Goal: Task Accomplishment & Management: Manage account settings

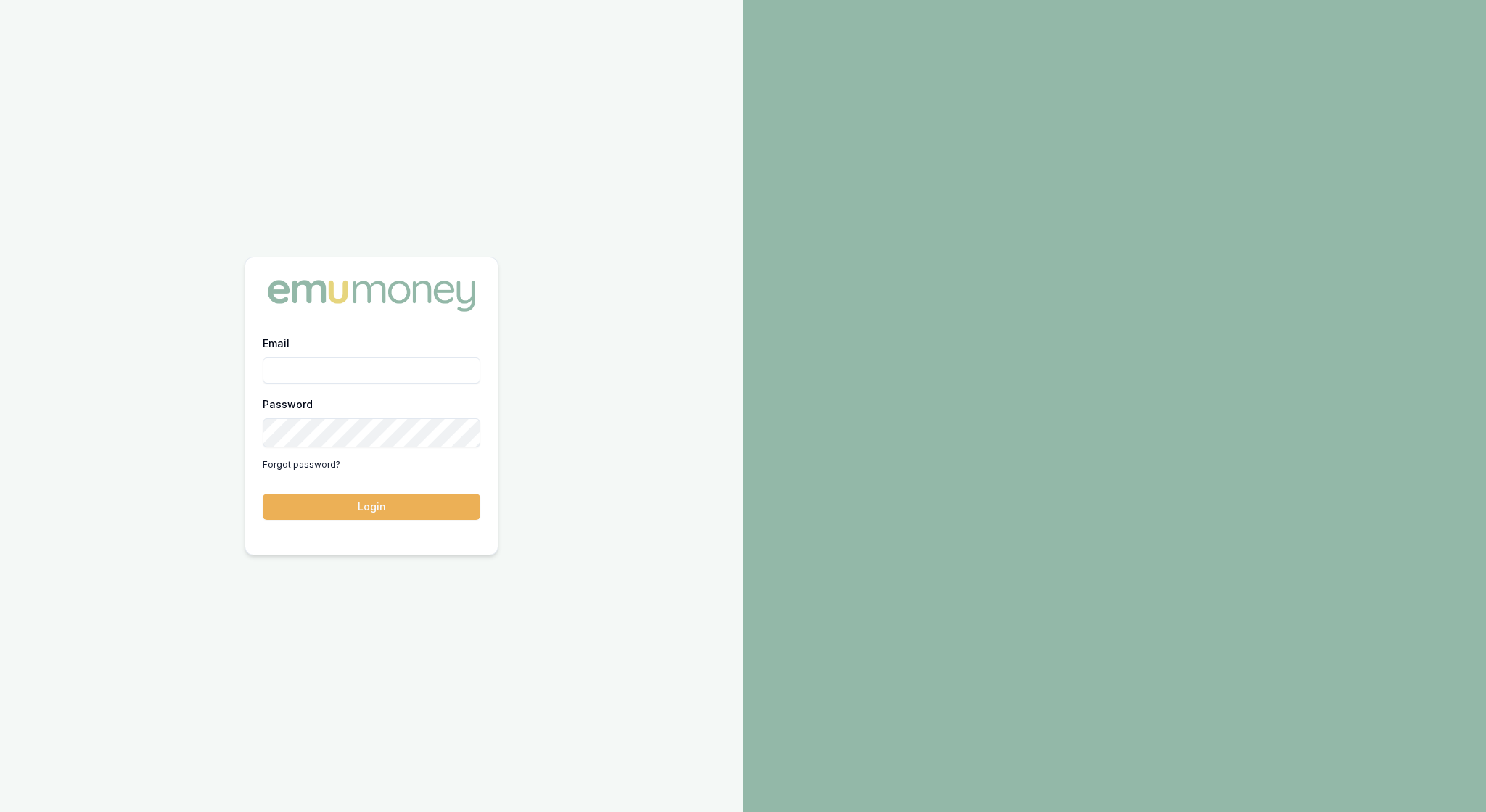
click at [846, 300] on div at bounding box center [1114, 406] width 743 height 812
click at [343, 357] on input "Email" at bounding box center [371, 370] width 218 height 26
type input "rachael.connors@emumoney.com.au"
click at [385, 512] on button "Login" at bounding box center [371, 507] width 218 height 26
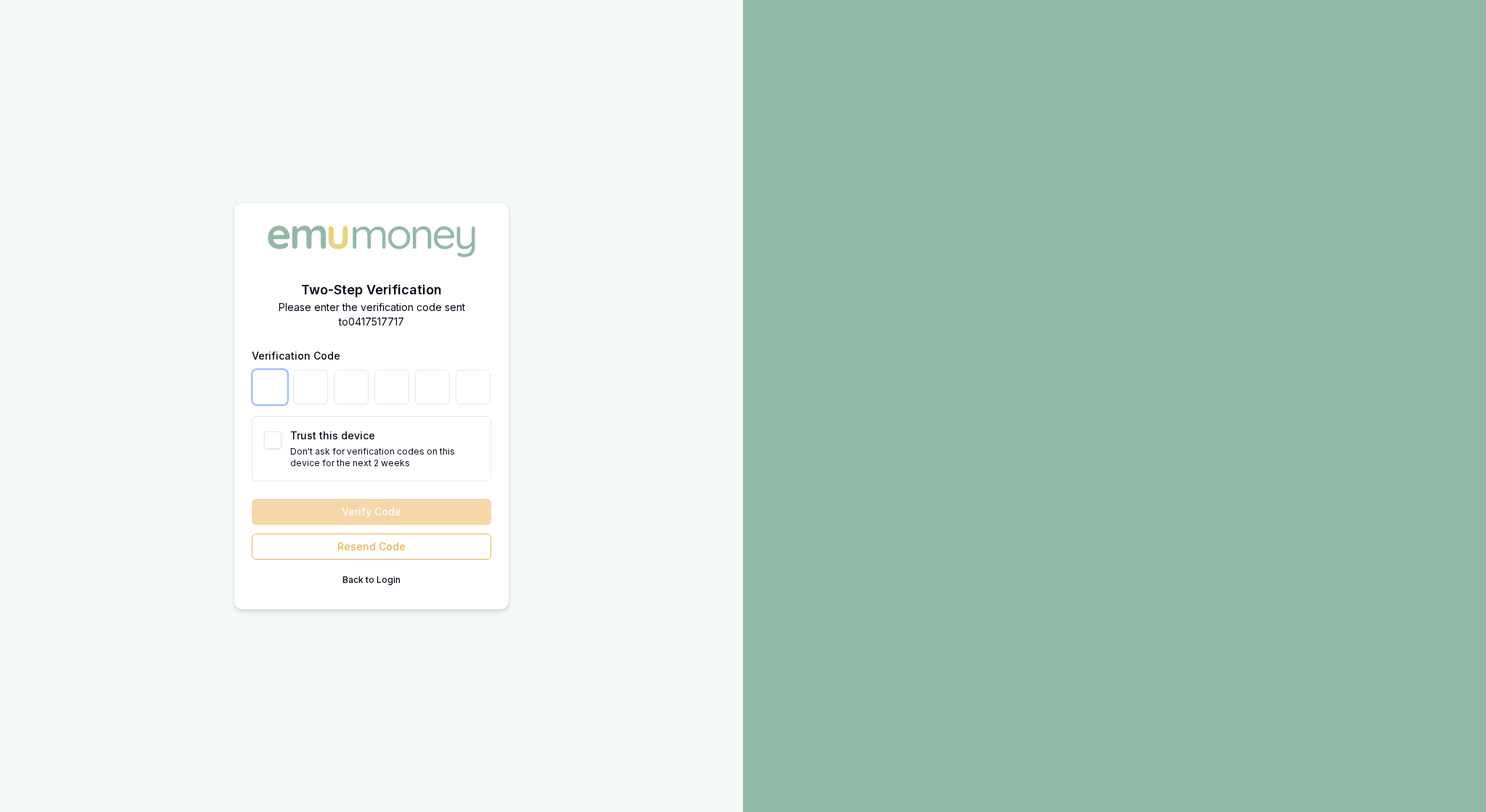
click at [263, 379] on input "number" at bounding box center [270, 388] width 35 height 35
type input "3"
type input "5"
type input "8"
type input "4"
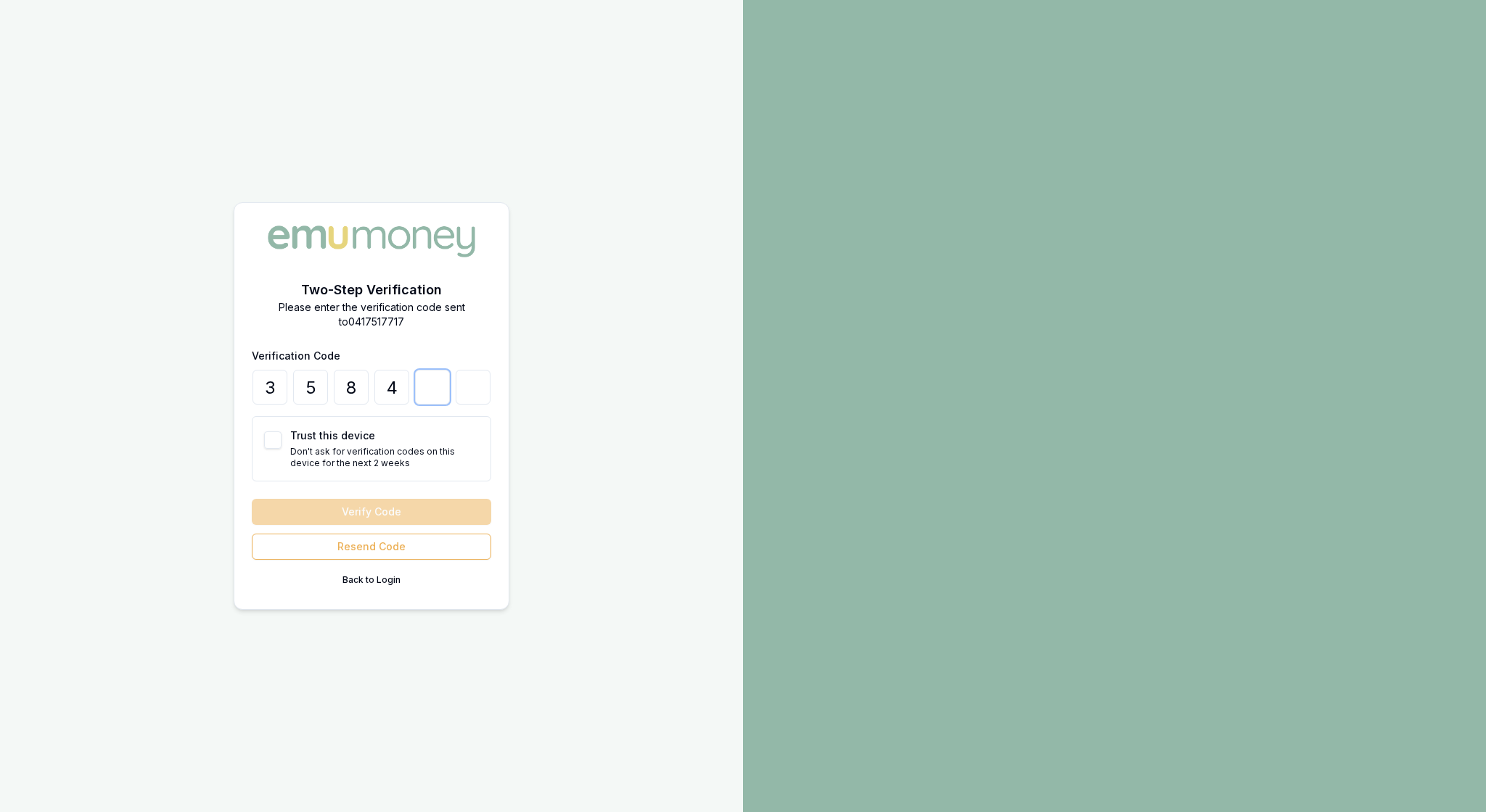
type input "2"
type input "1"
click at [277, 432] on button "Trust this device" at bounding box center [273, 440] width 18 height 18
checkbox input "true"
click at [386, 525] on button "Verify Code" at bounding box center [372, 512] width 240 height 26
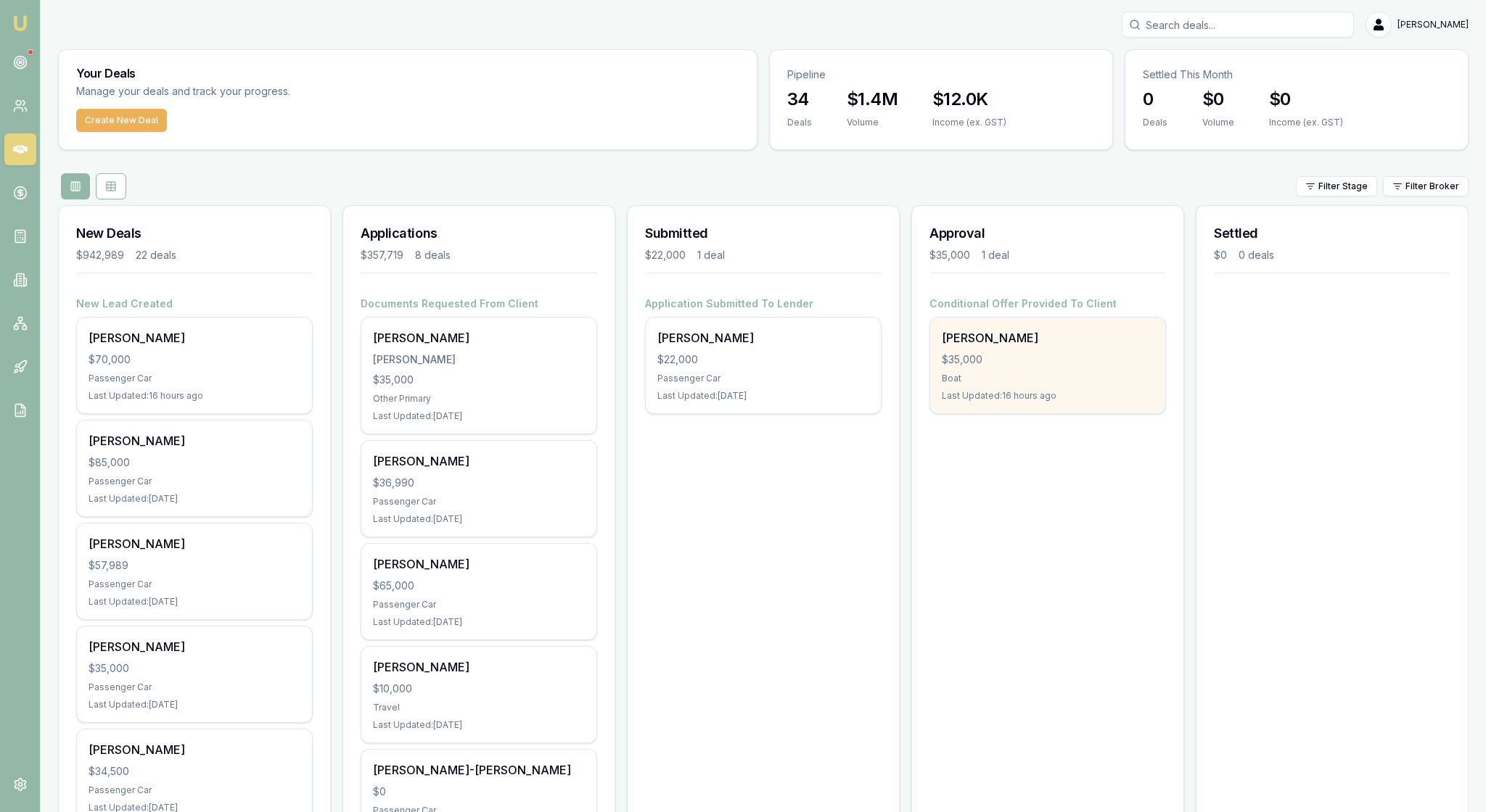
click at [1033, 414] on div "Nathan Marsden $35,000 Boat Last Updated: 16 hours ago" at bounding box center [1048, 365] width 235 height 95
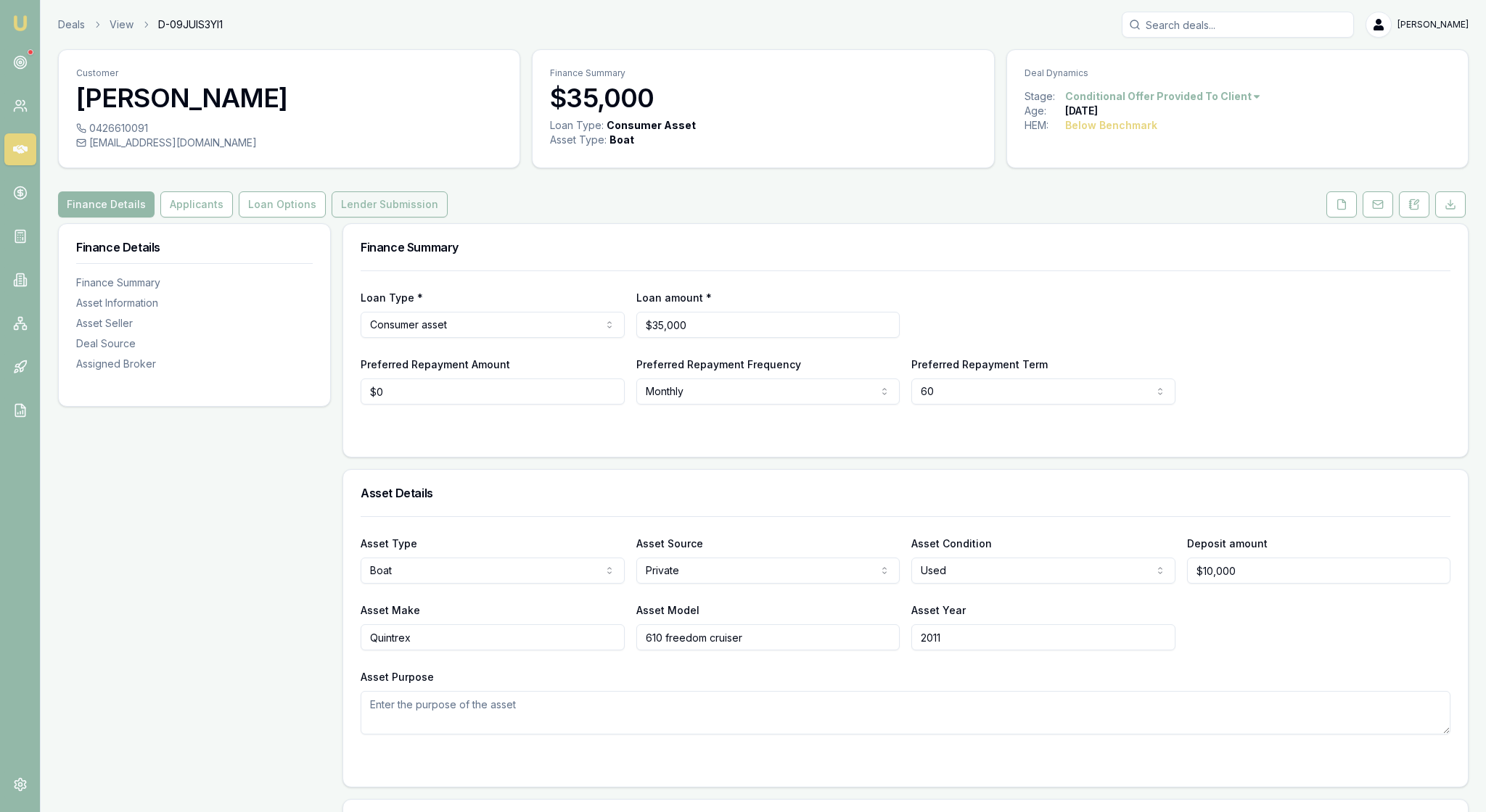
click at [443, 218] on button "Lender Submission" at bounding box center [389, 205] width 116 height 26
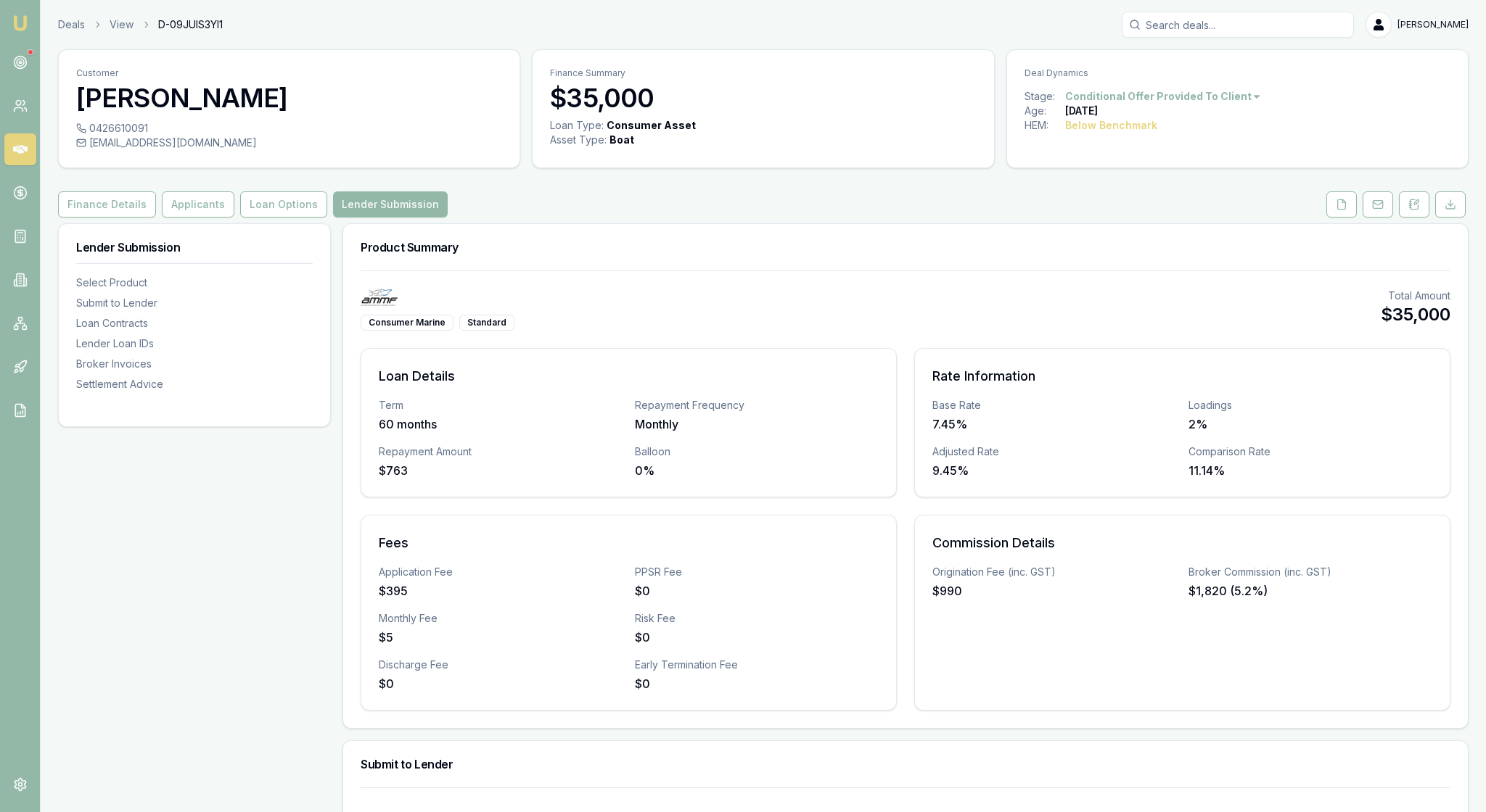
click at [949, 322] on div "Consumer Marine Standard Total Amount $35,000 Loan Details Term 60 months Repay…" at bounding box center [905, 499] width 1125 height 458
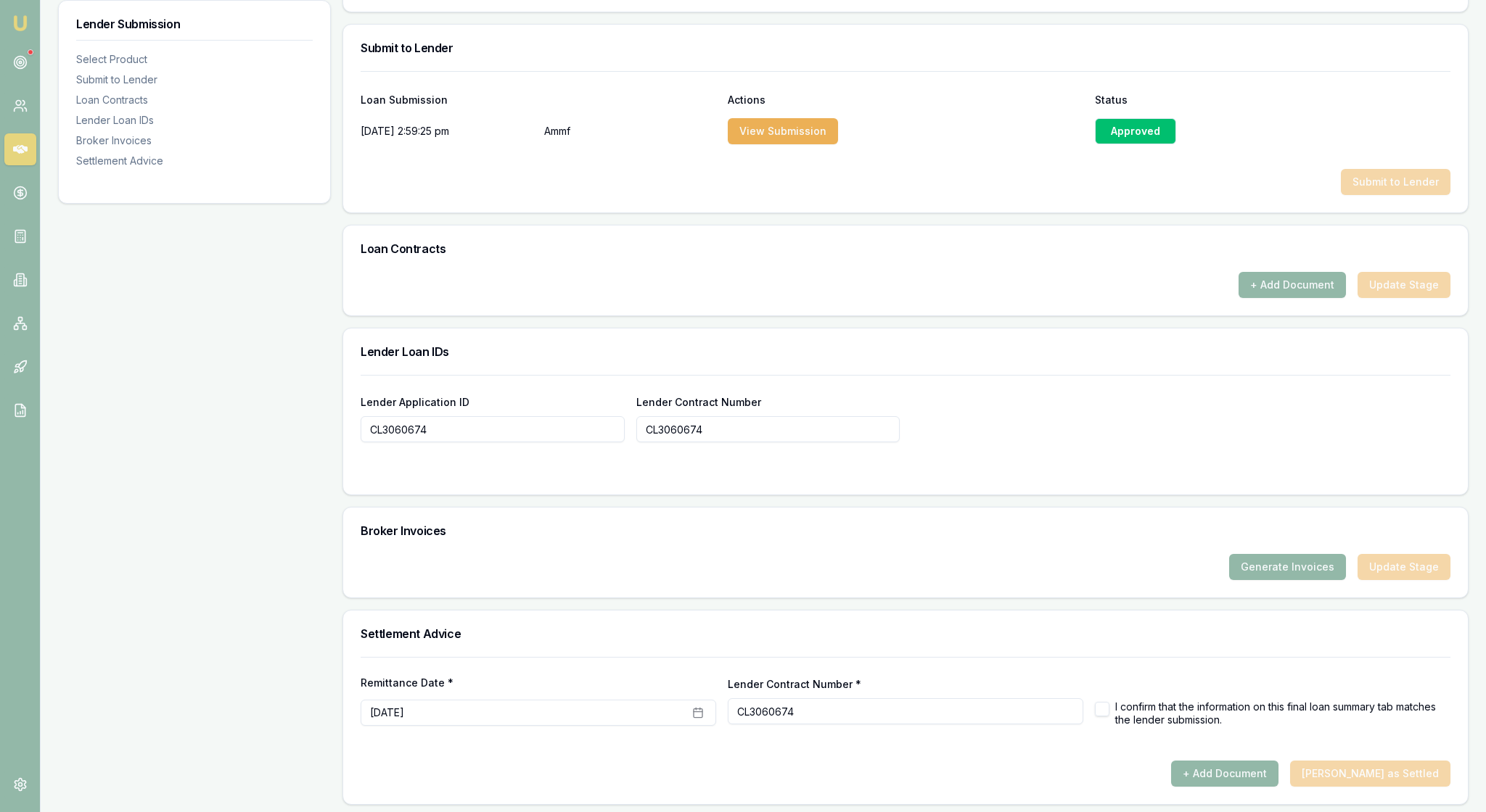
scroll to position [721, 0]
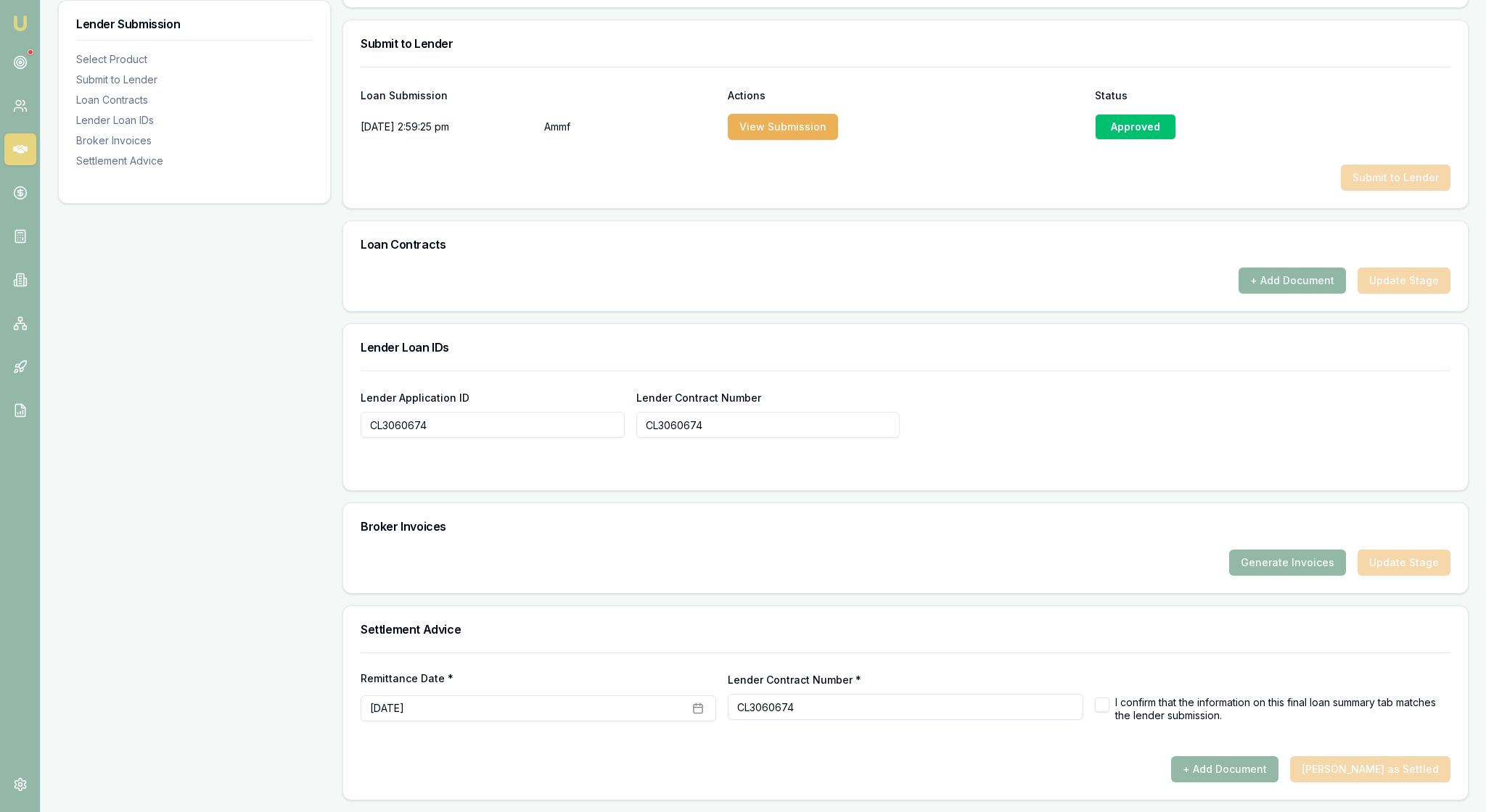
click at [1260, 294] on button "+ Add Document" at bounding box center [1292, 281] width 108 height 26
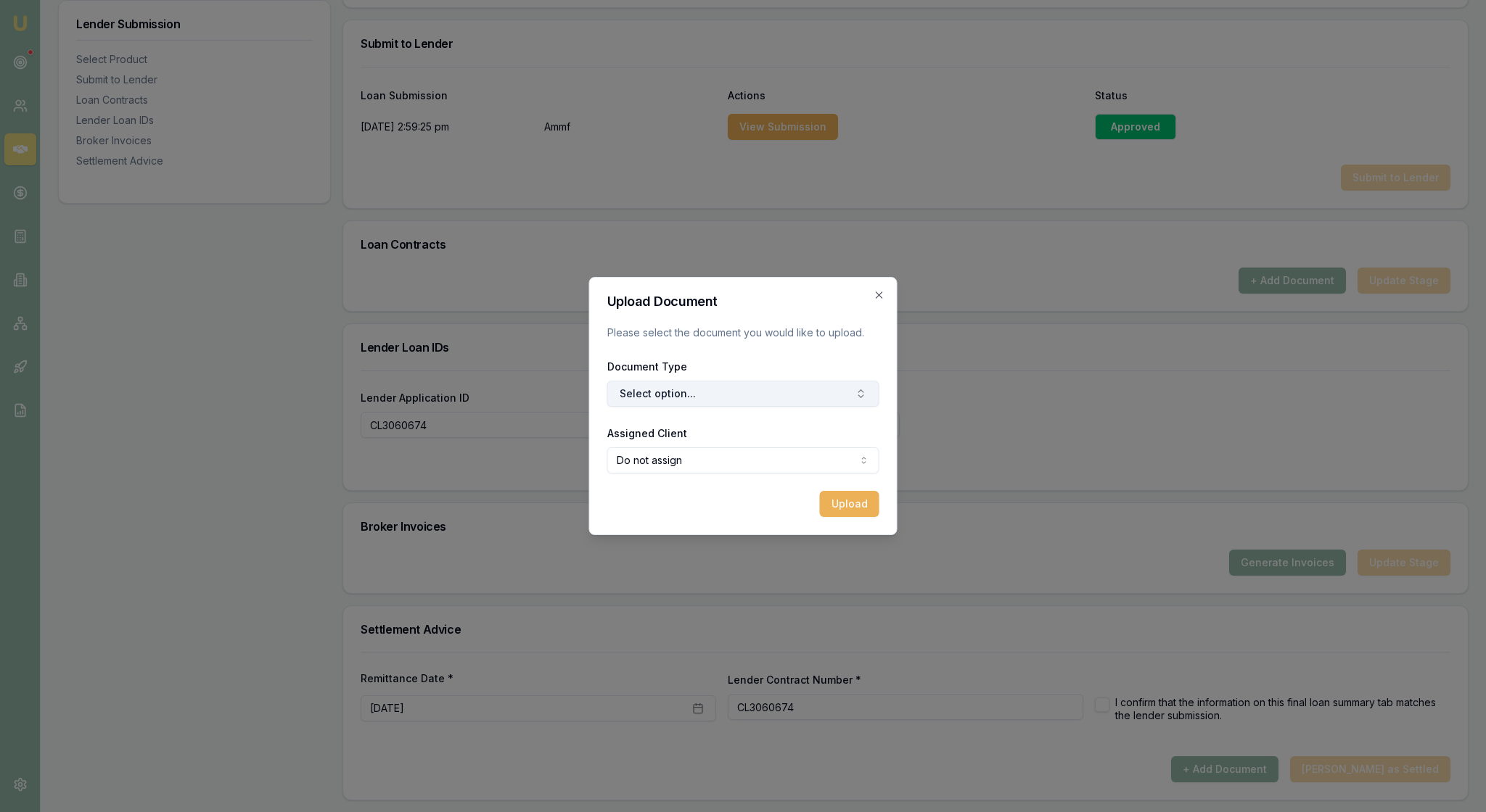
click at [840, 407] on button "Select option..." at bounding box center [743, 394] width 272 height 26
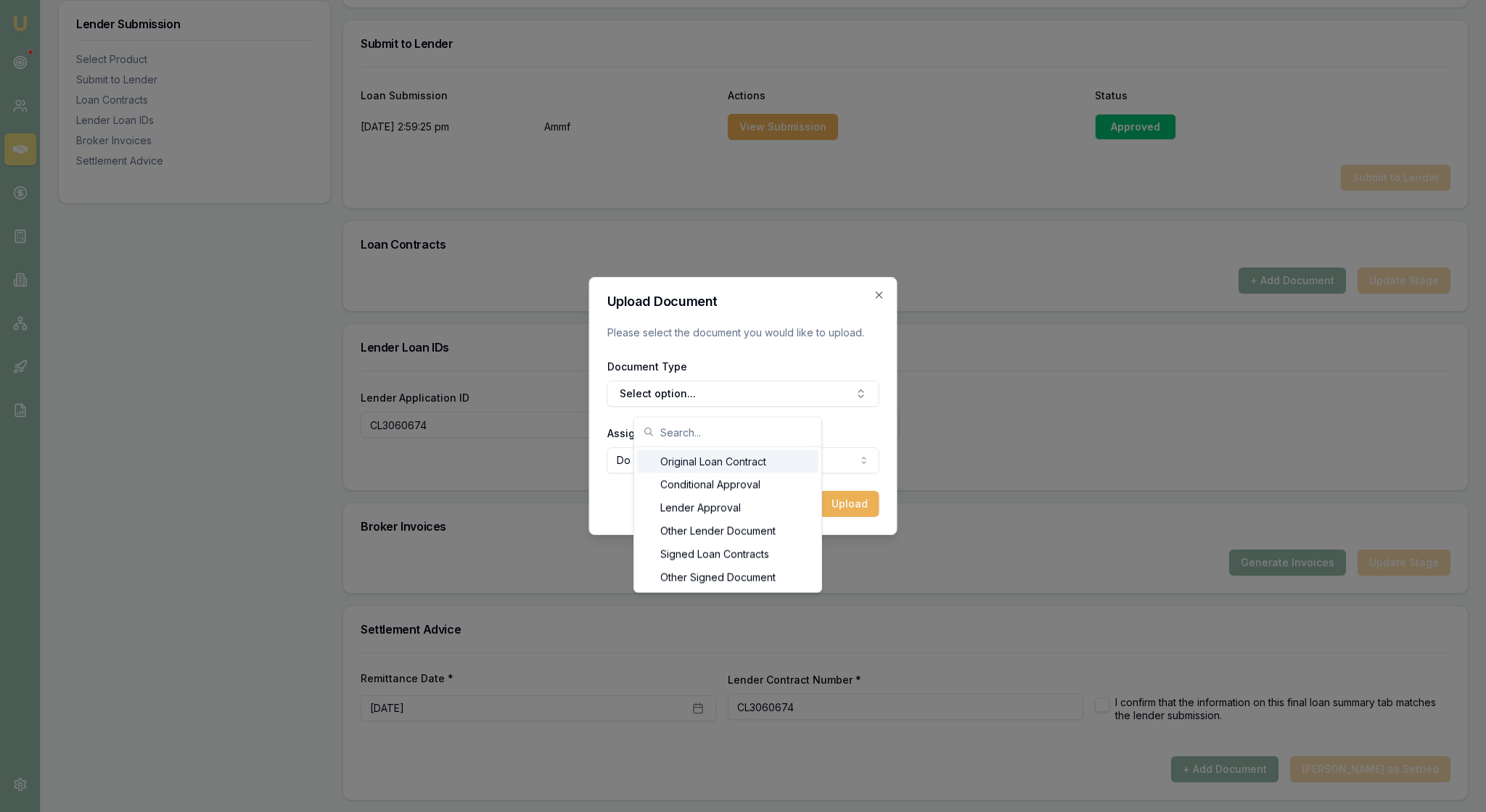
click at [767, 467] on div "Original Loan Contract" at bounding box center [728, 462] width 182 height 23
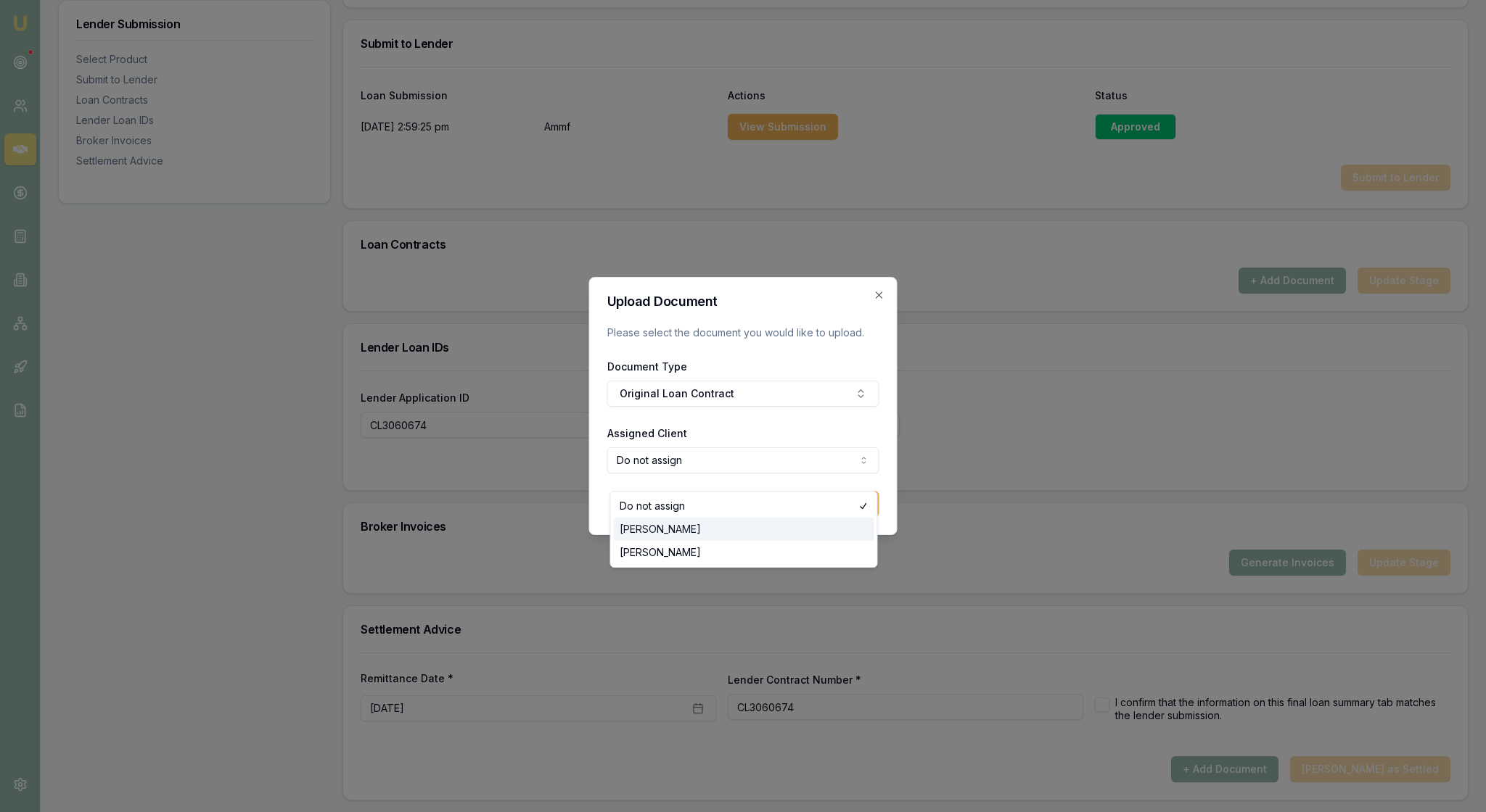
select select "U-SPKCI28OEX"
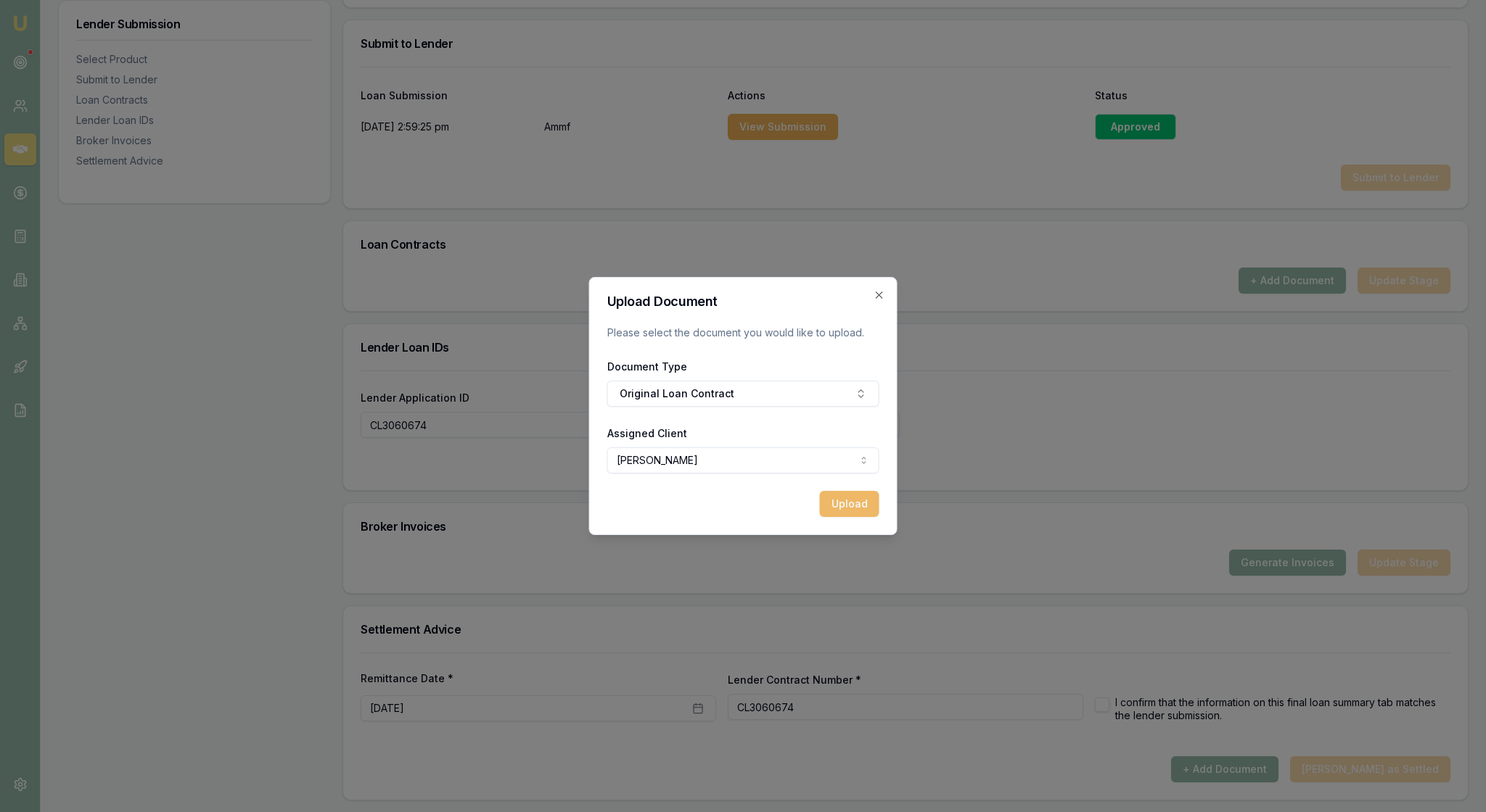
click at [854, 517] on button "Upload" at bounding box center [850, 504] width 60 height 26
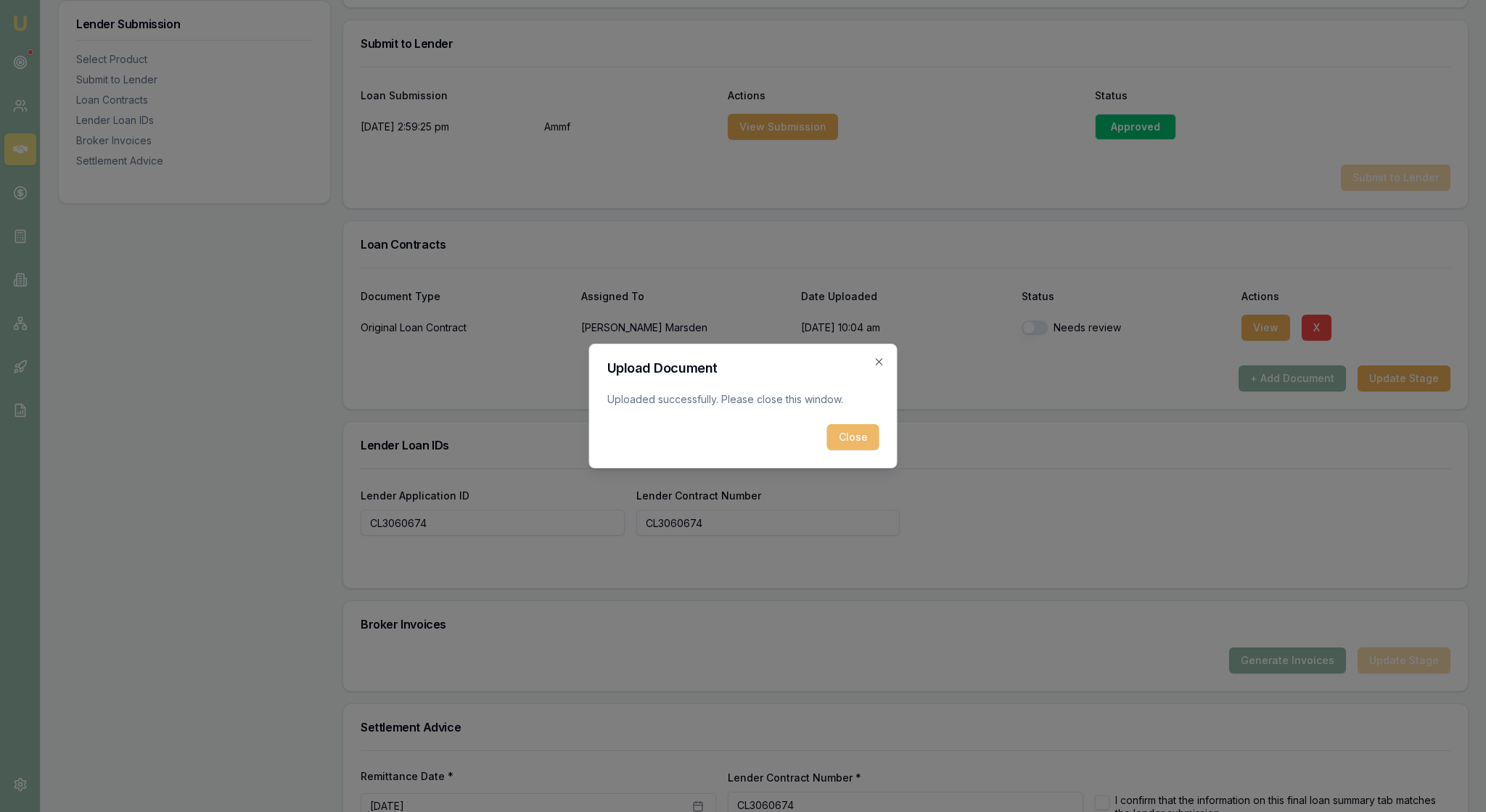
click at [854, 448] on button "Close" at bounding box center [853, 437] width 52 height 26
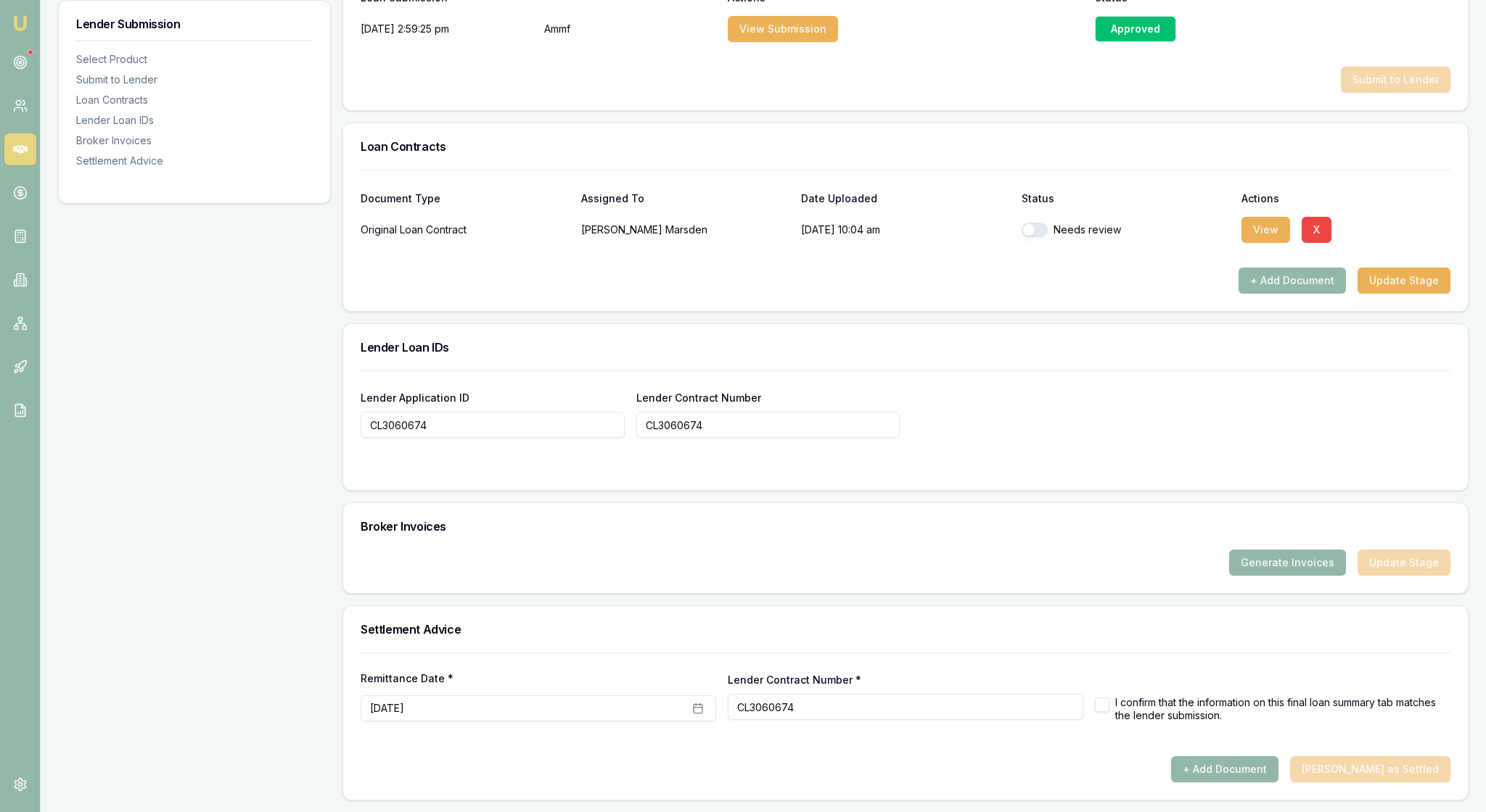
scroll to position [1030, 0]
click at [1248, 549] on button "Generate Invoices" at bounding box center [1287, 562] width 117 height 26
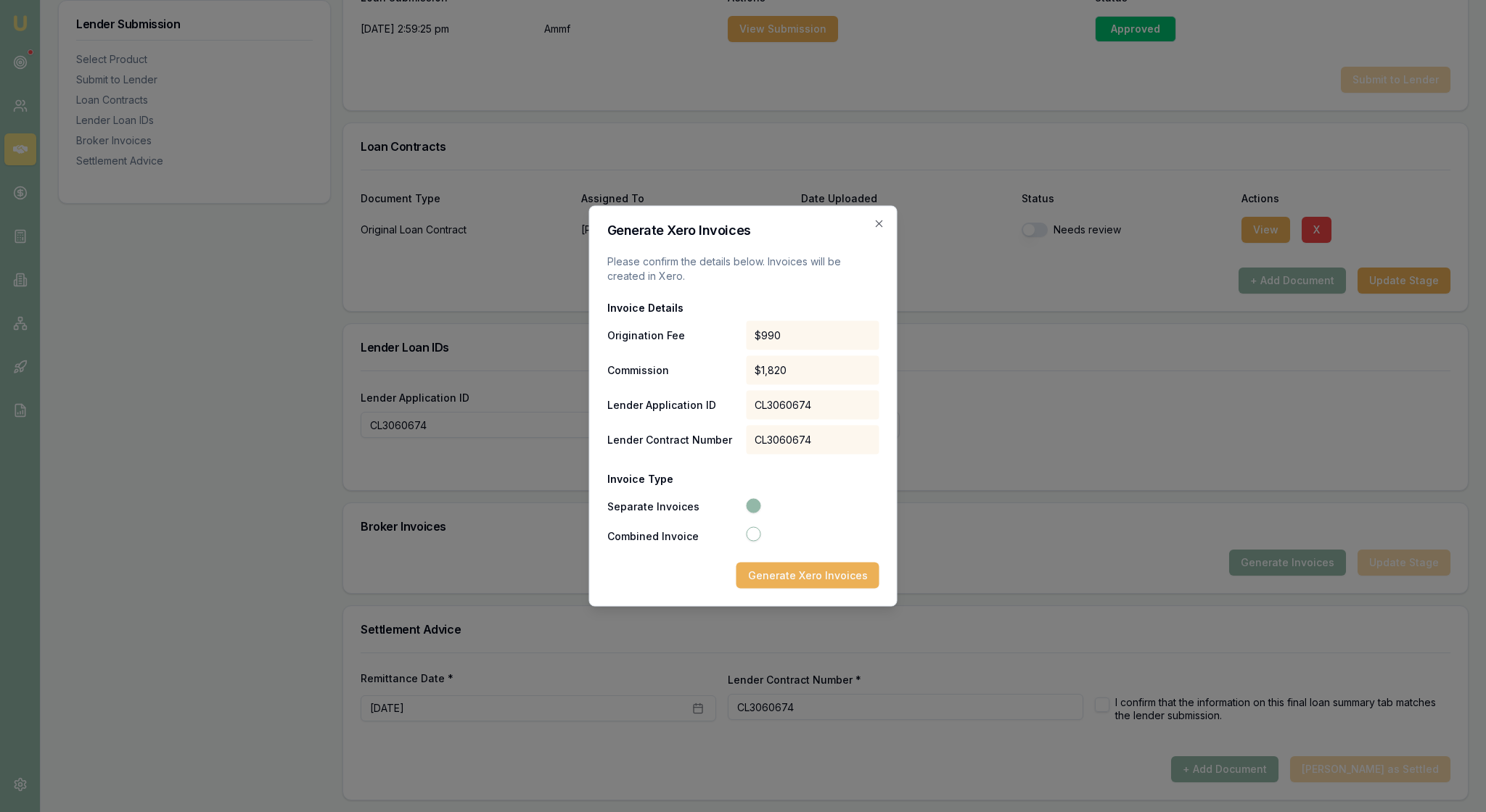
click at [754, 542] on button "Combined Invoice" at bounding box center [753, 534] width 15 height 14
radio input "false"
radio input "true"
click at [816, 588] on button "Generate Xero Invoice" at bounding box center [811, 575] width 137 height 26
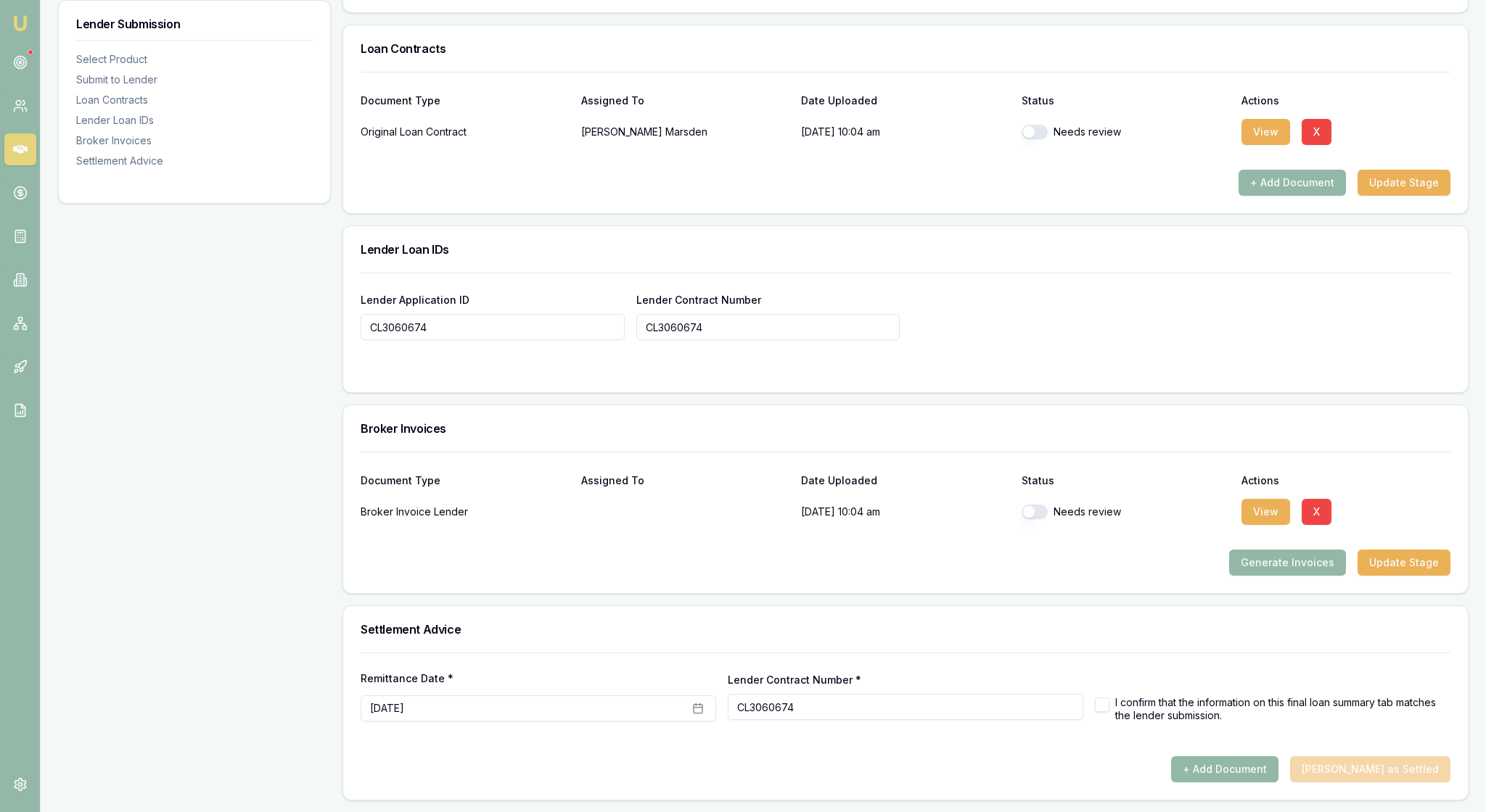
scroll to position [1142, 0]
click at [1039, 504] on button "button" at bounding box center [1035, 511] width 26 height 14
checkbox input "true"
click at [1104, 698] on button "button" at bounding box center [1102, 704] width 15 height 14
click at [1216, 756] on button "+ Add Document" at bounding box center [1225, 769] width 108 height 26
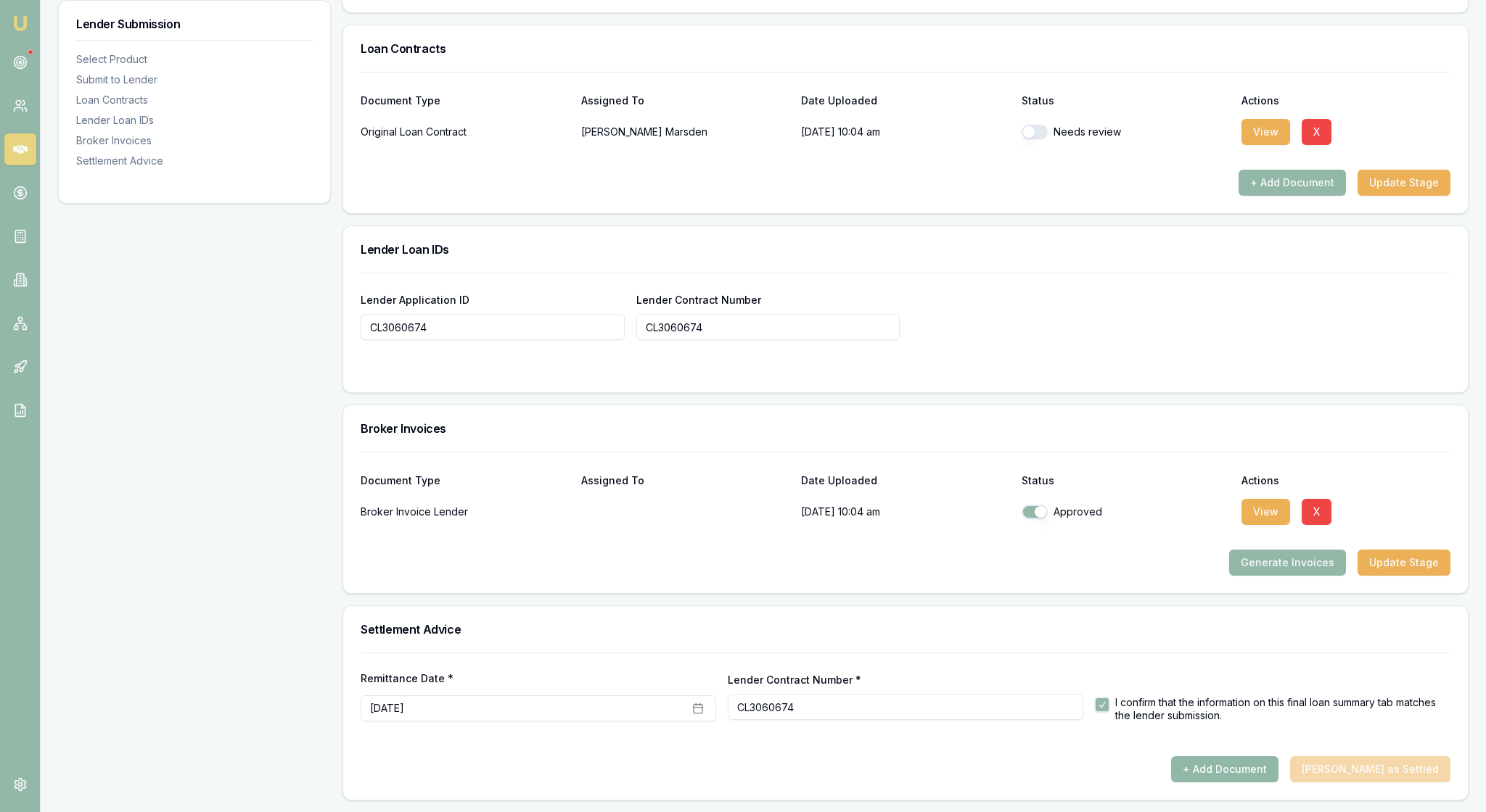
checkbox input "false"
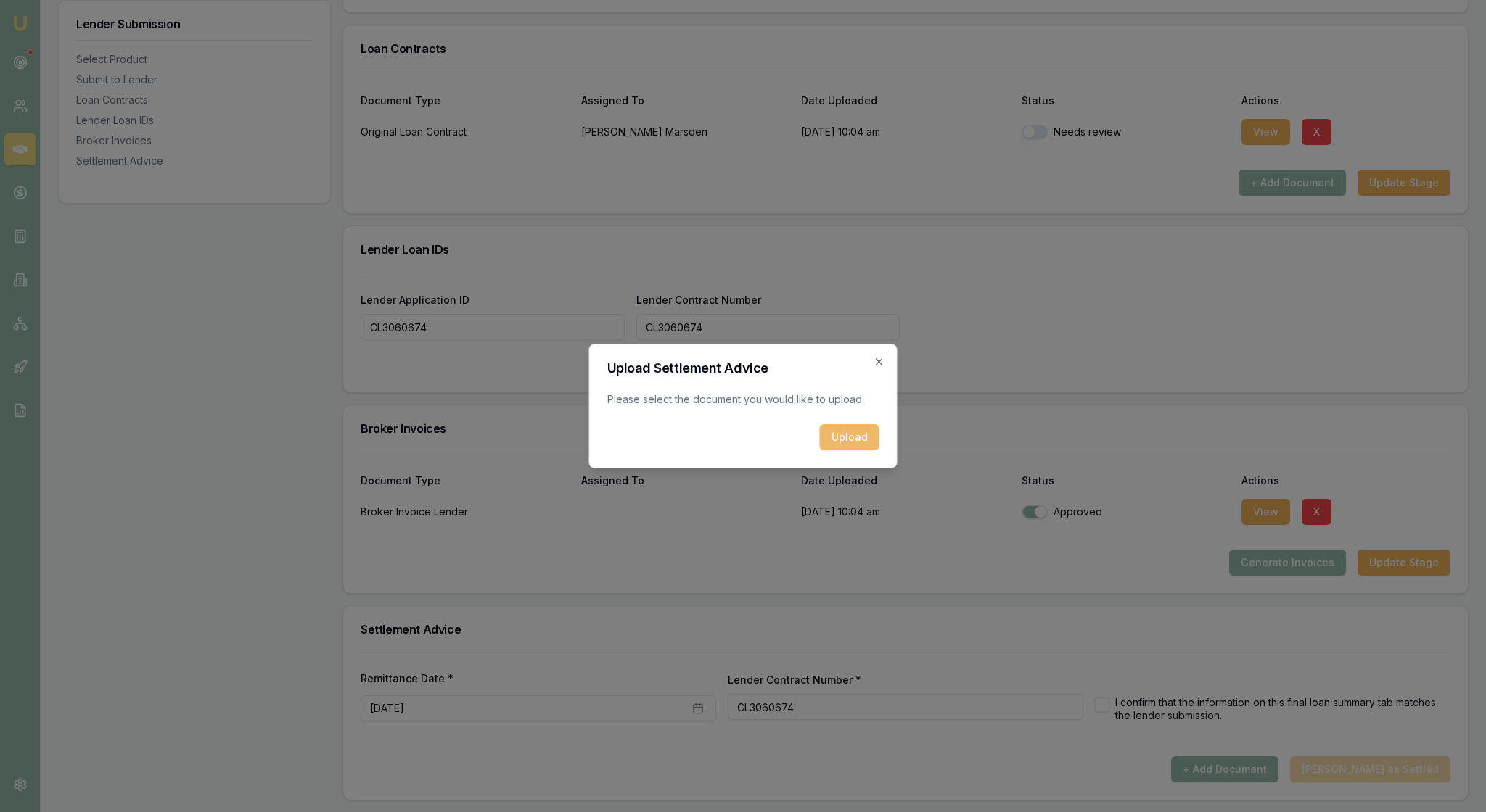
click at [842, 443] on button "Upload" at bounding box center [850, 437] width 60 height 26
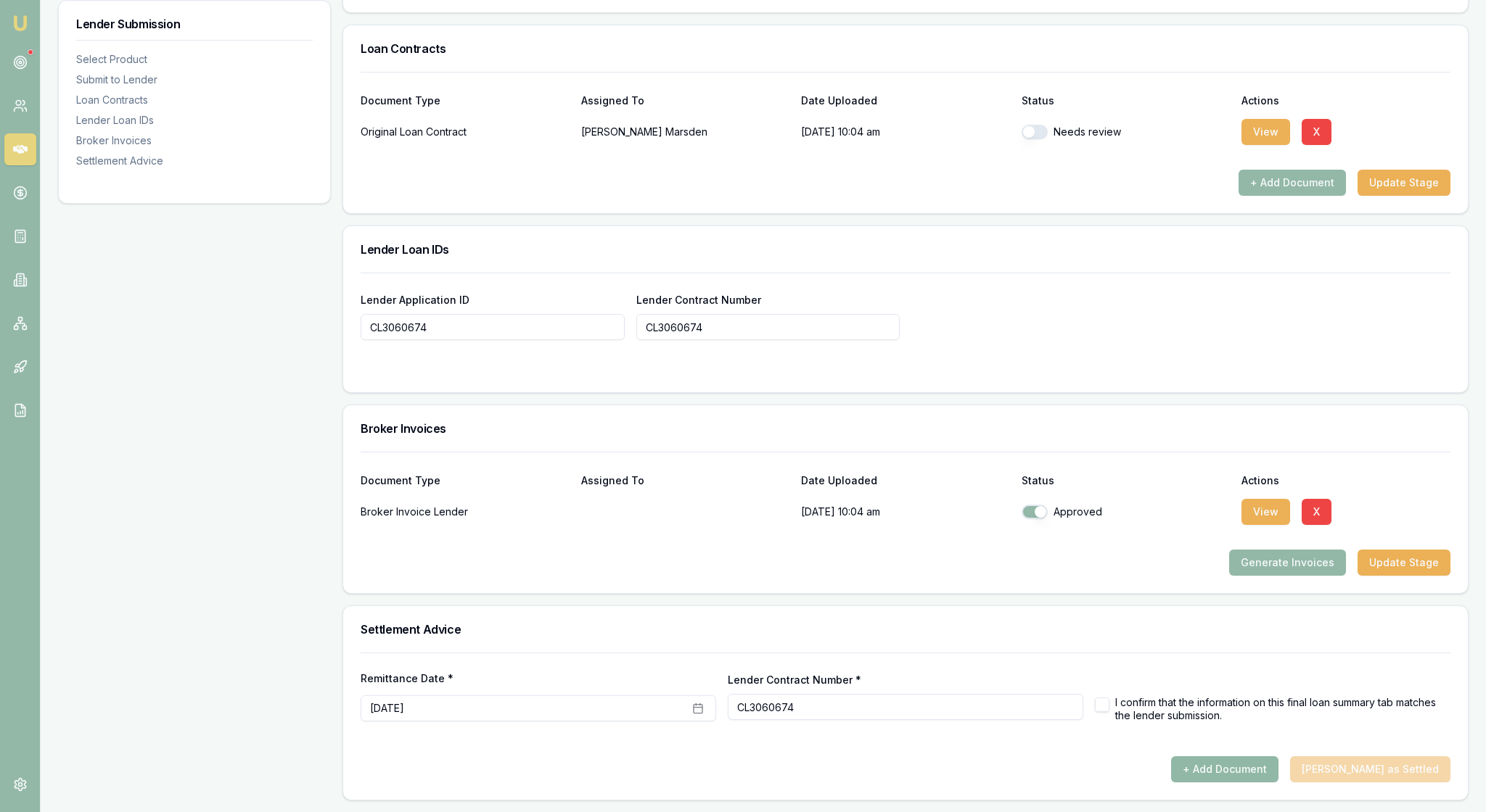
click at [1200, 767] on button "+ Add Document" at bounding box center [1225, 769] width 108 height 26
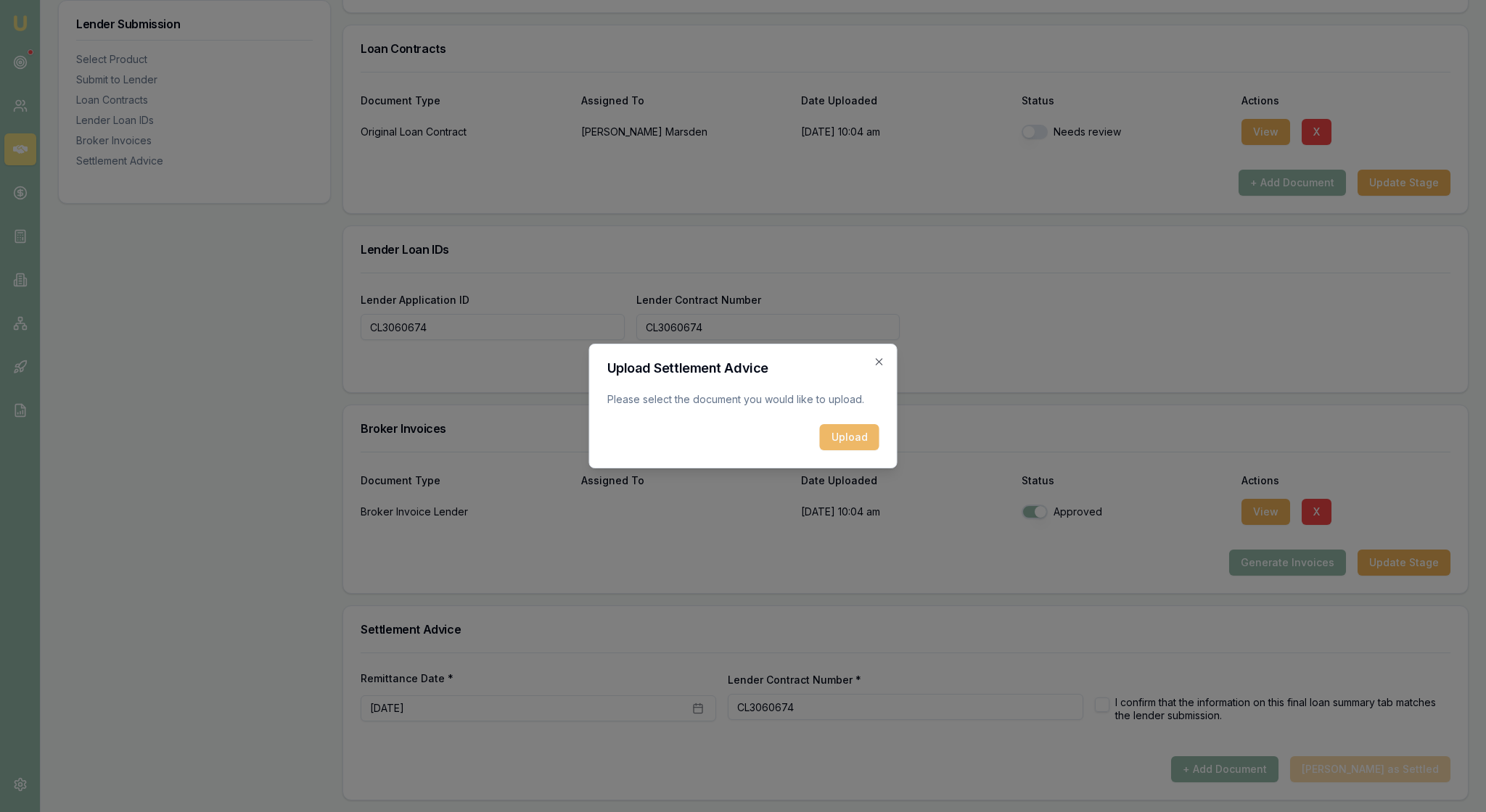
click at [849, 450] on button "Upload" at bounding box center [850, 437] width 60 height 26
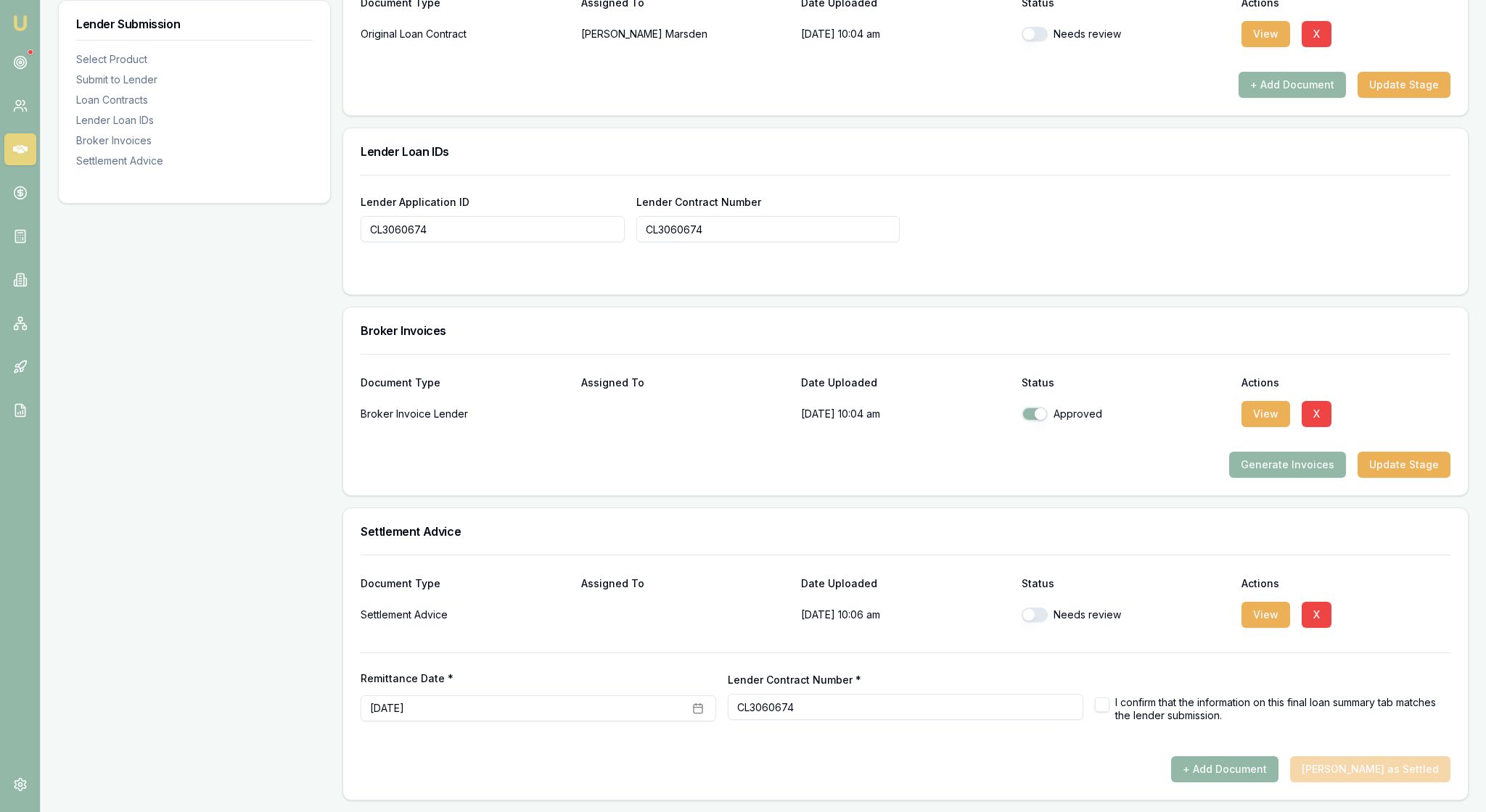
click at [1048, 622] on button "button" at bounding box center [1035, 614] width 26 height 14
checkbox input "true"
click at [1122, 555] on div "Settlement Advice" at bounding box center [905, 531] width 1125 height 47
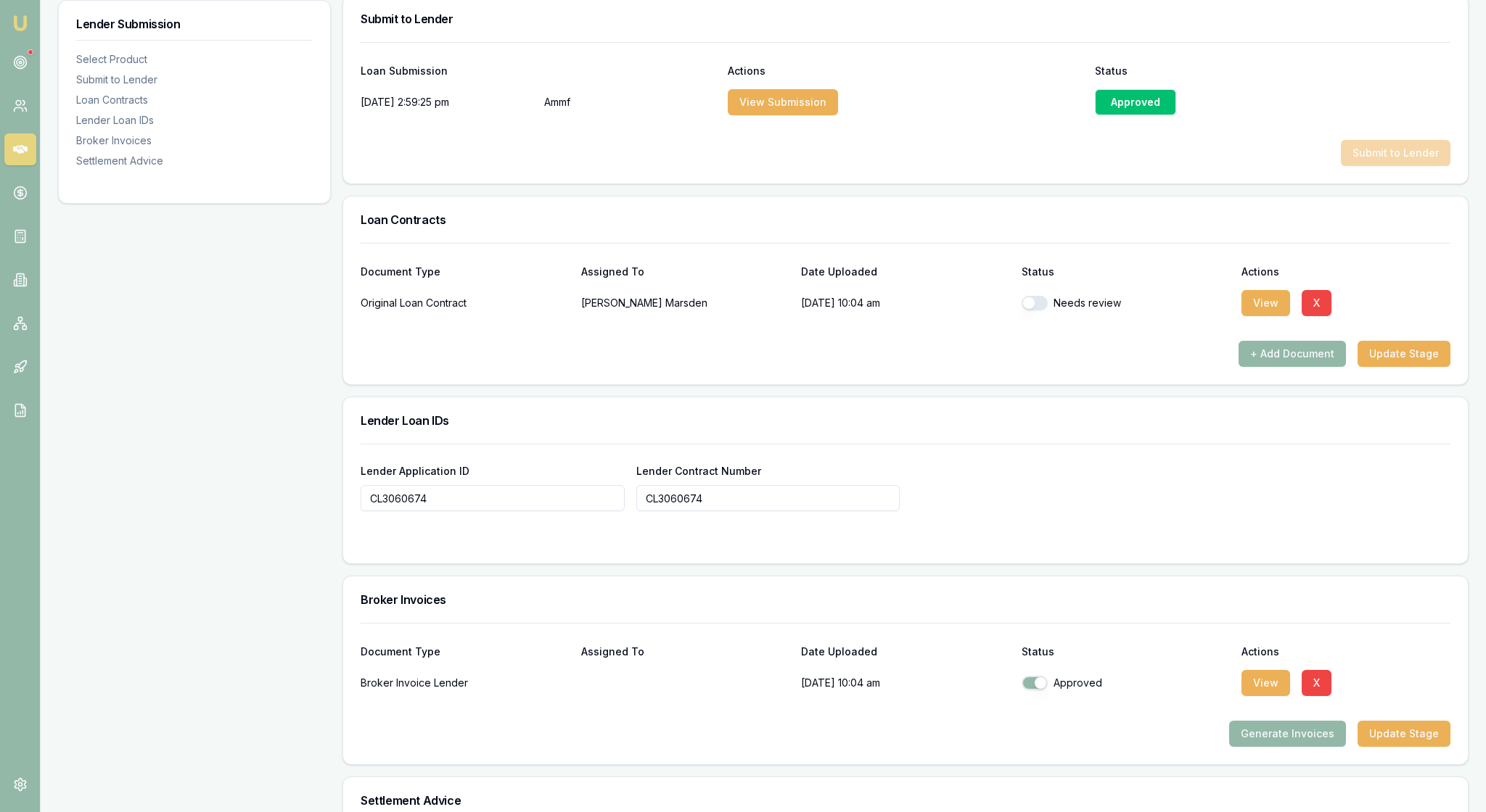
scroll to position [781, 0]
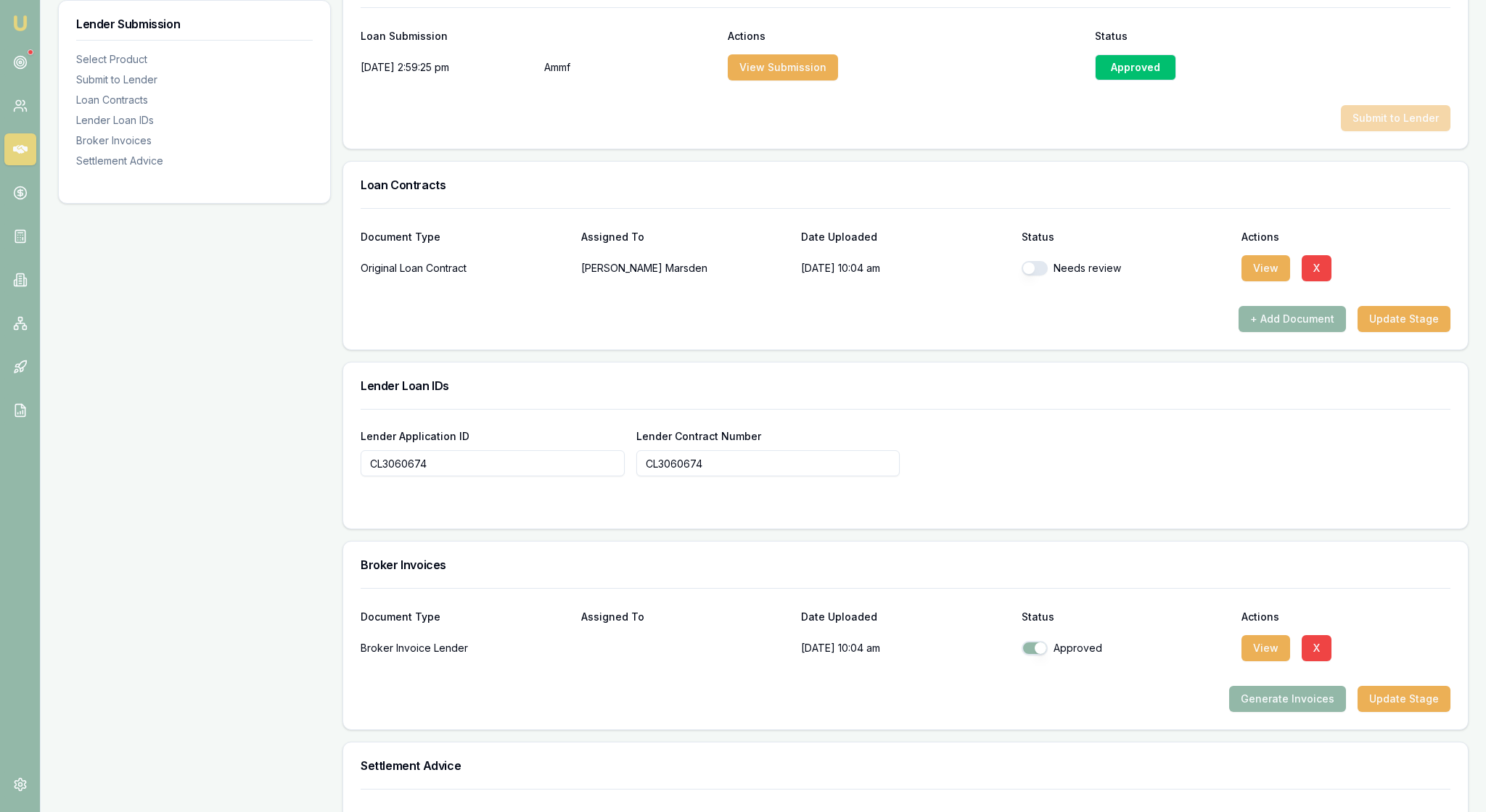
click at [1039, 276] on button "button" at bounding box center [1035, 268] width 26 height 14
checkbox input "true"
click at [1233, 131] on div "Submit to Lender" at bounding box center [905, 118] width 1090 height 26
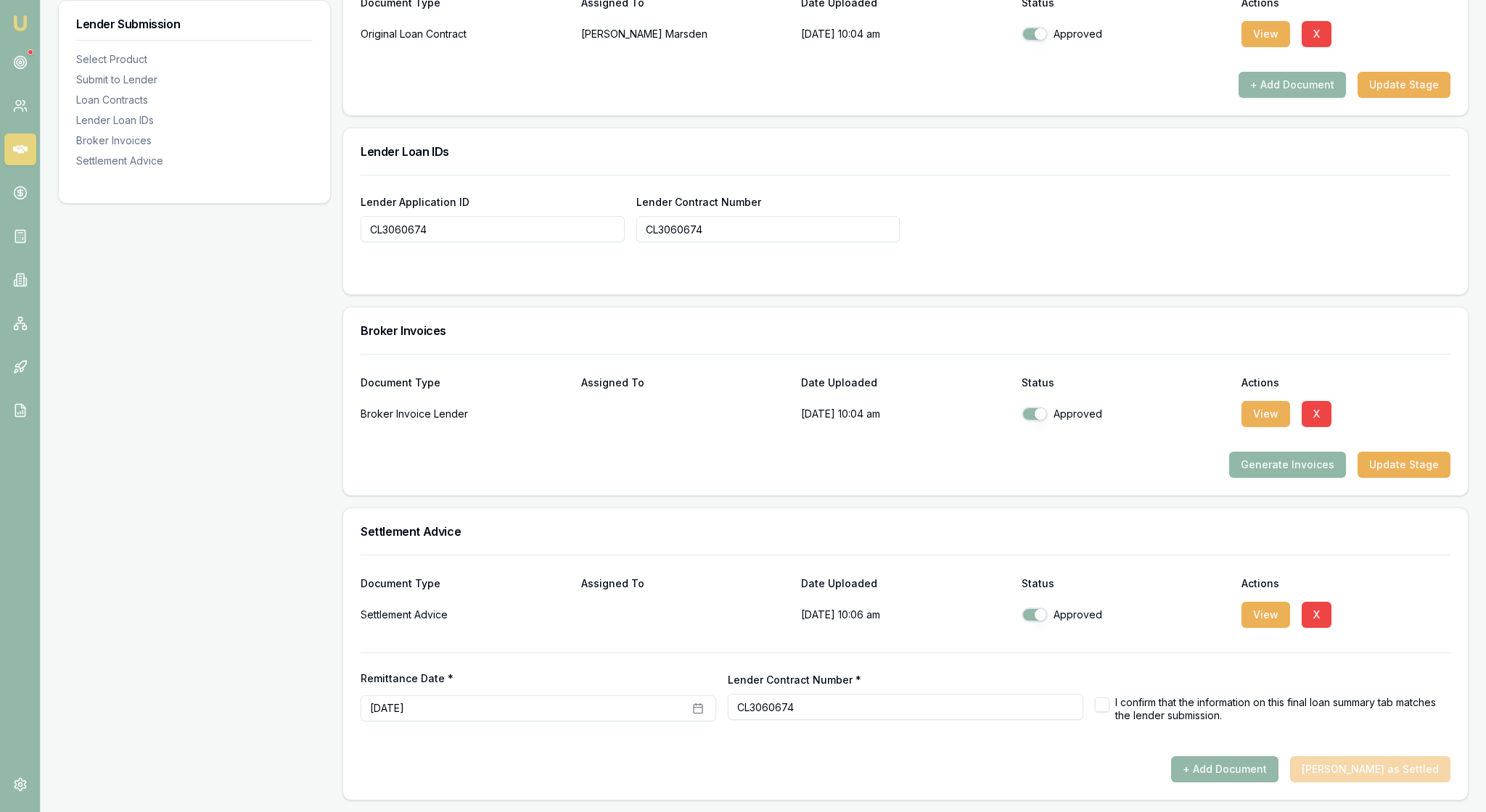
scroll to position [1253, 0]
click at [1100, 698] on button "button" at bounding box center [1102, 704] width 15 height 14
checkbox input "true"
click at [1365, 762] on button "Mark Deal as Settled" at bounding box center [1371, 769] width 160 height 26
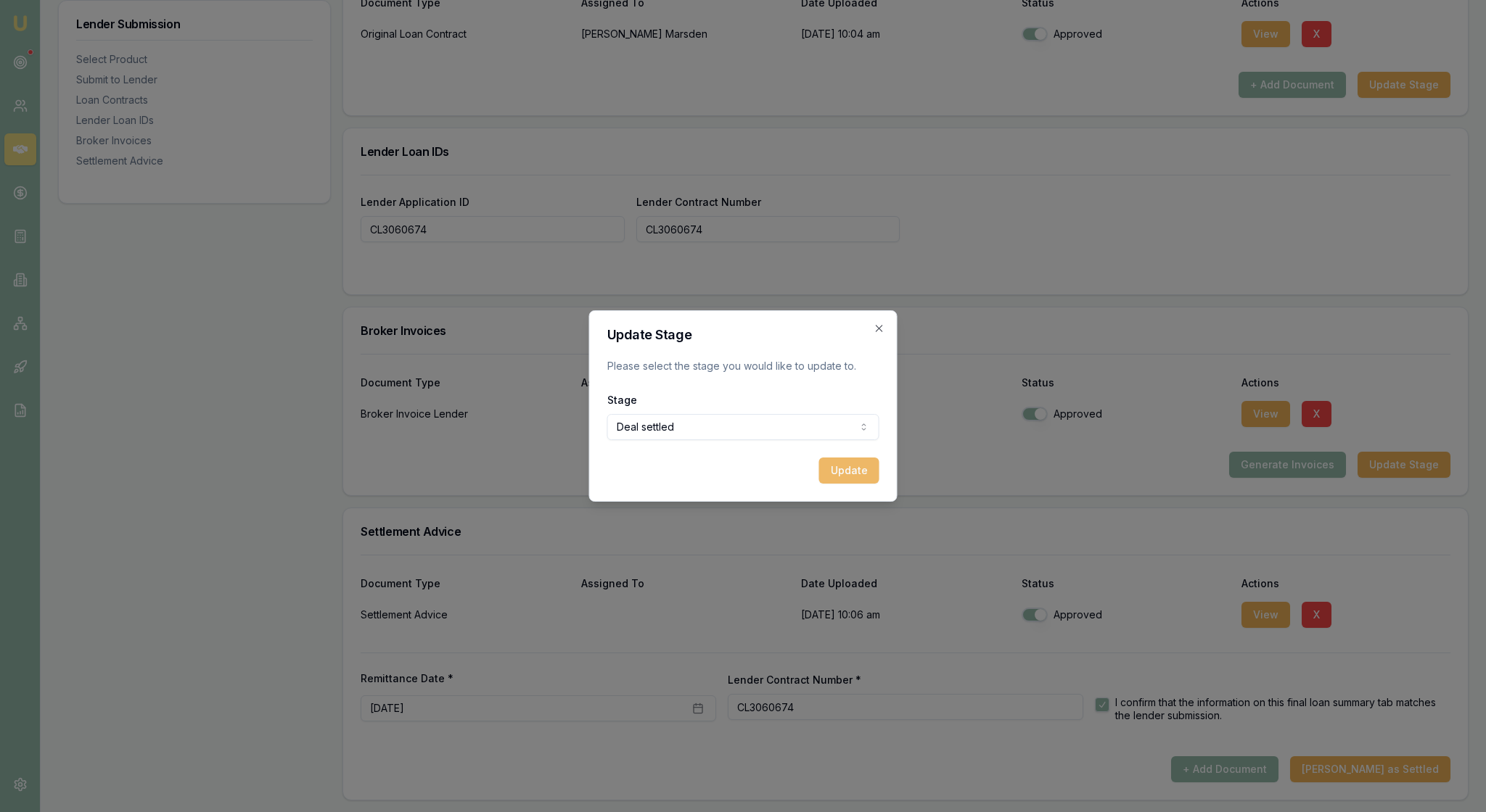
click at [849, 480] on button "Update" at bounding box center [849, 471] width 60 height 26
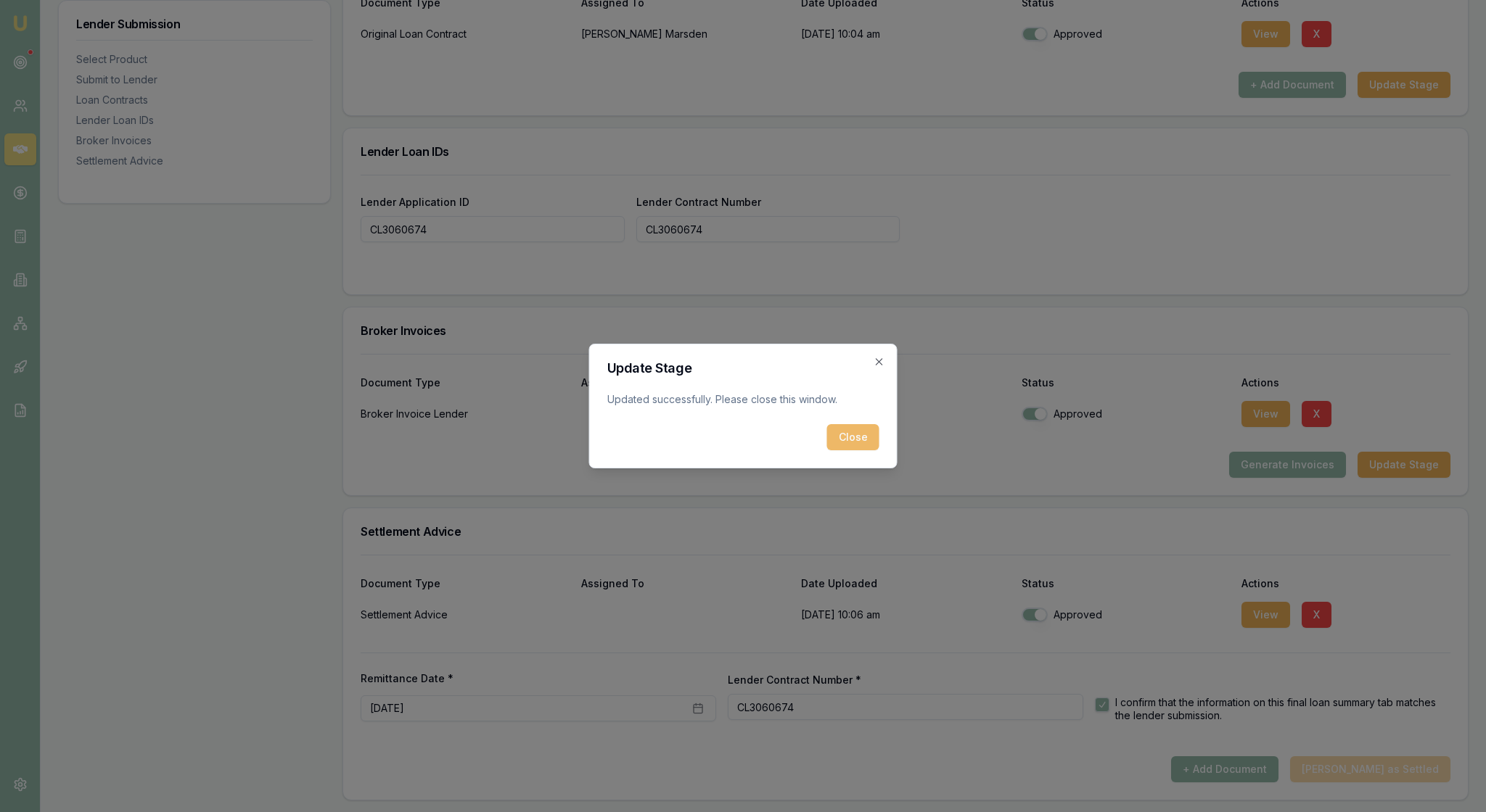
click at [851, 443] on button "Close" at bounding box center [853, 437] width 52 height 26
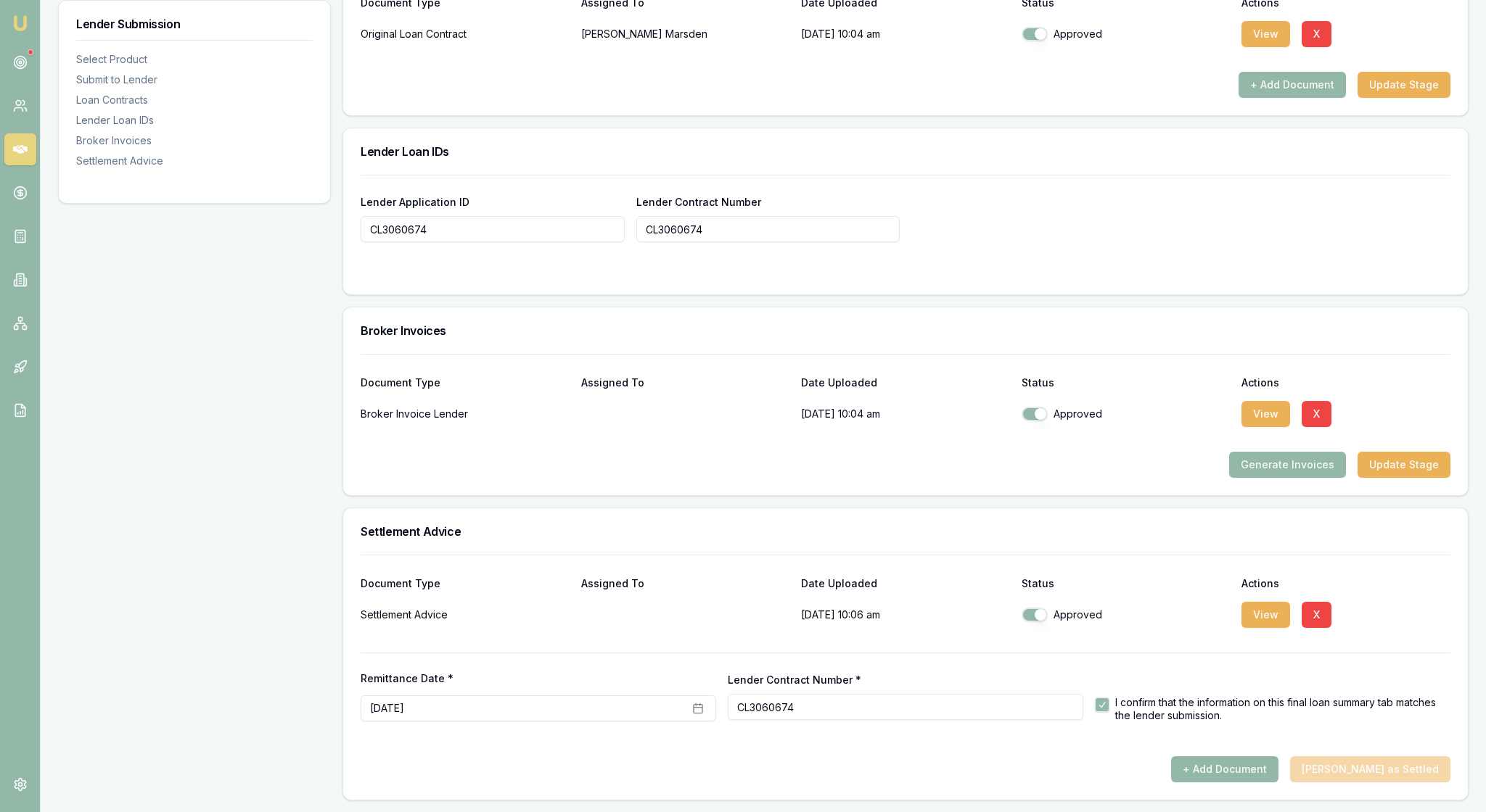
click at [232, 393] on div "Lender Submission Select Product Submit to Lender Loan Contracts Lender Loan ID…" at bounding box center [194, 5] width 273 height 1592
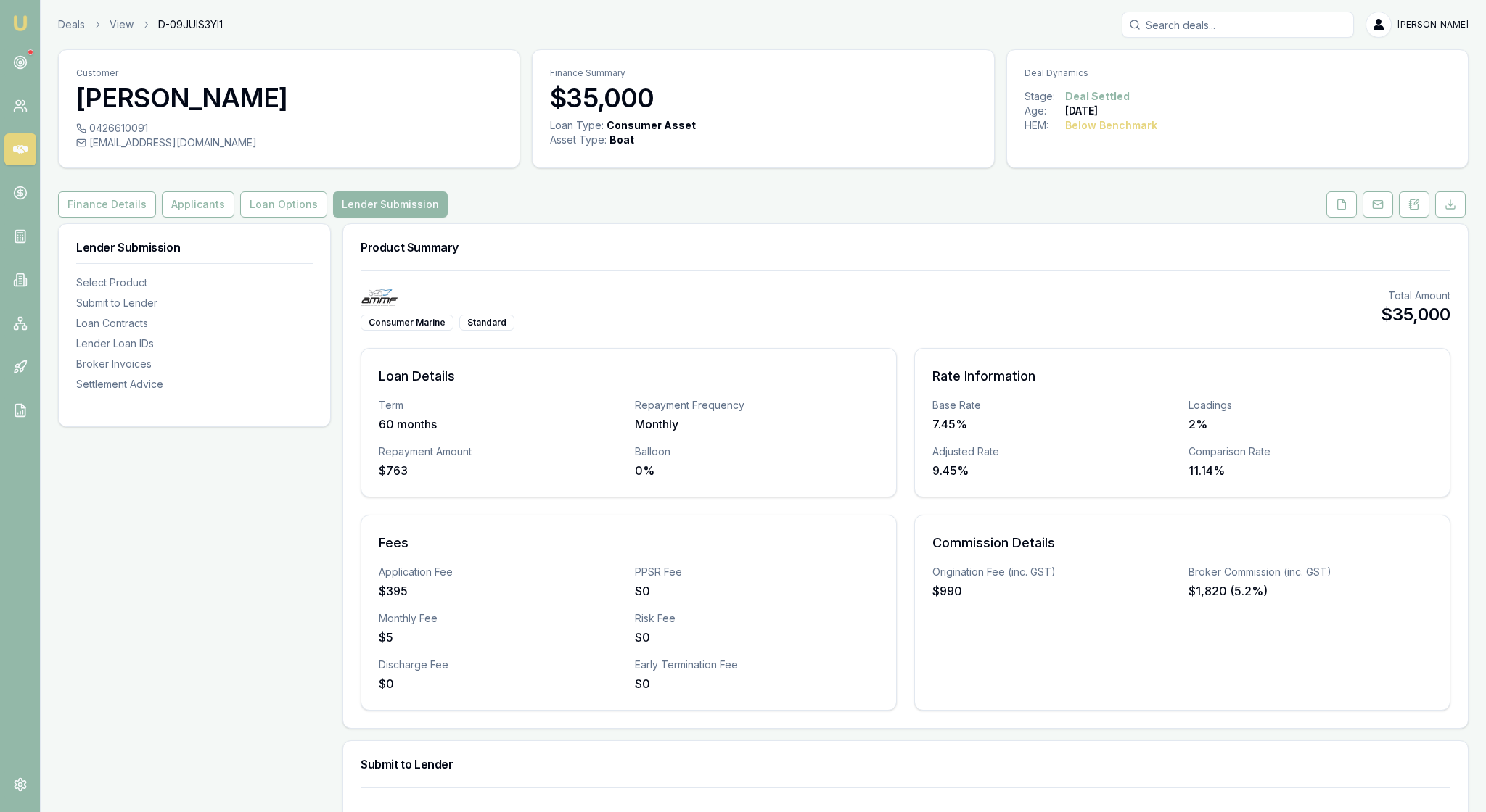
scroll to position [0, 0]
click at [15, 66] on icon at bounding box center [20, 62] width 15 height 14
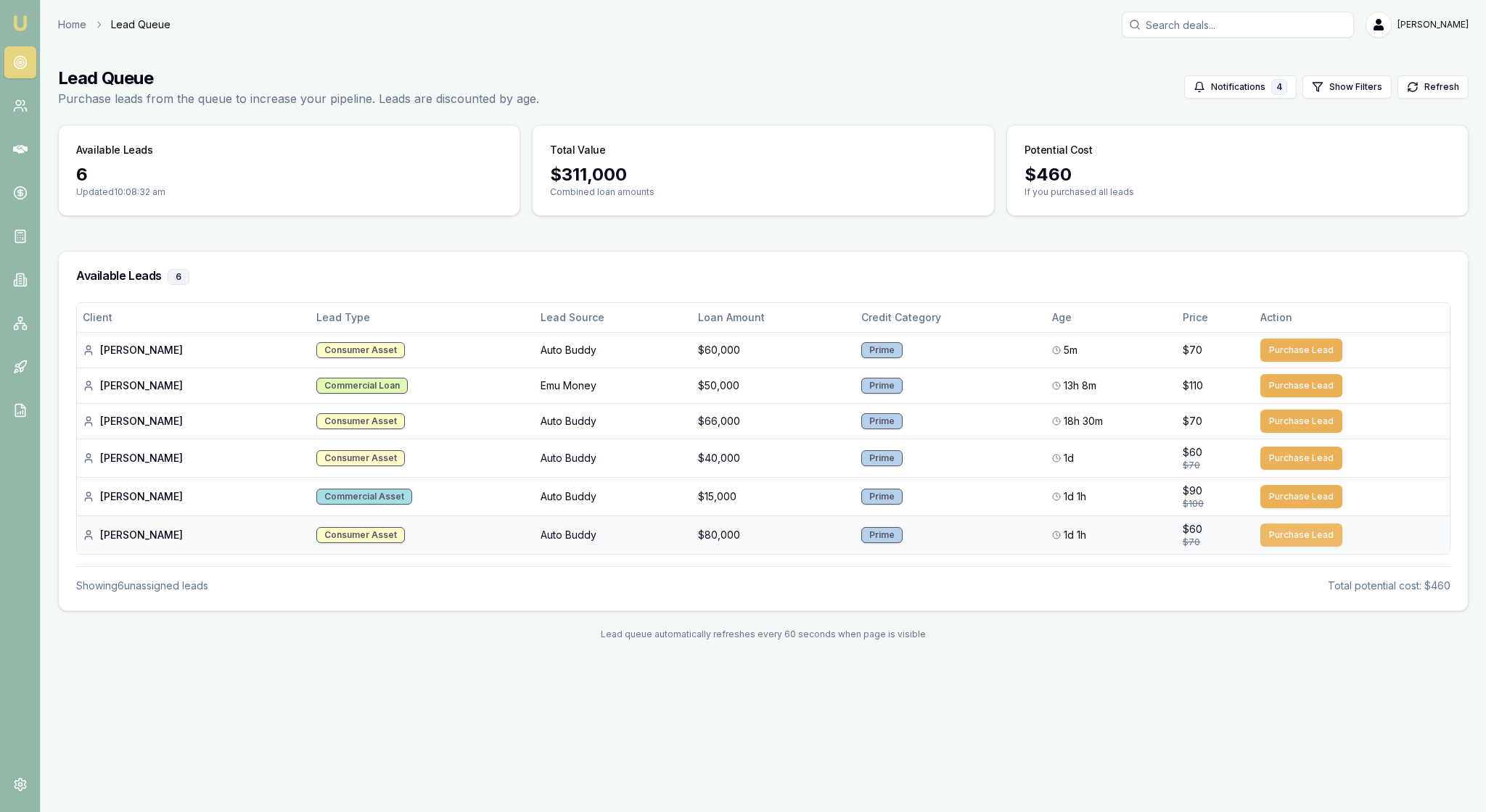
click at [1302, 547] on button "Purchase Lead" at bounding box center [1301, 535] width 82 height 23
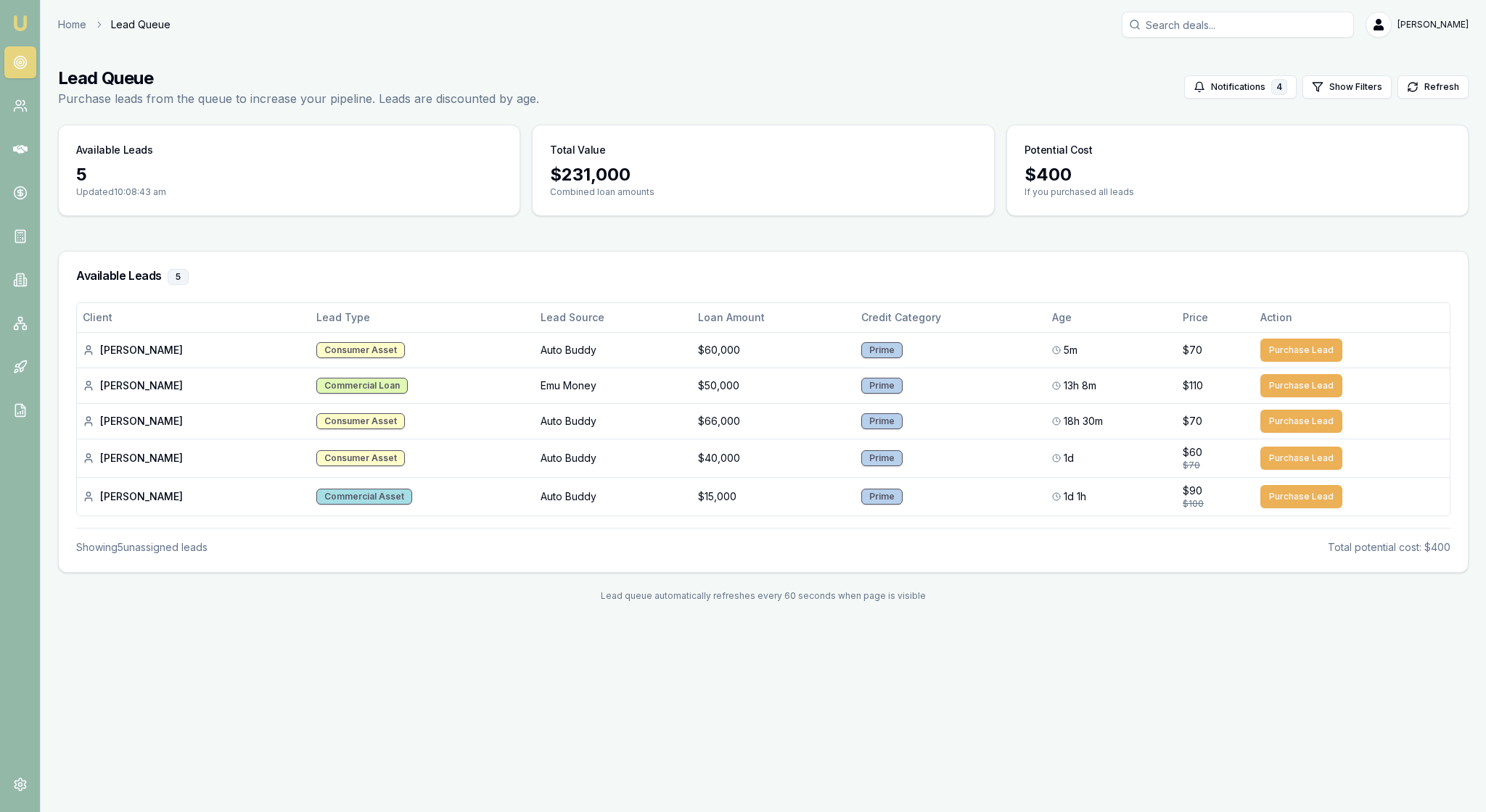
click at [27, 14] on link "Emu Broker" at bounding box center [20, 23] width 23 height 23
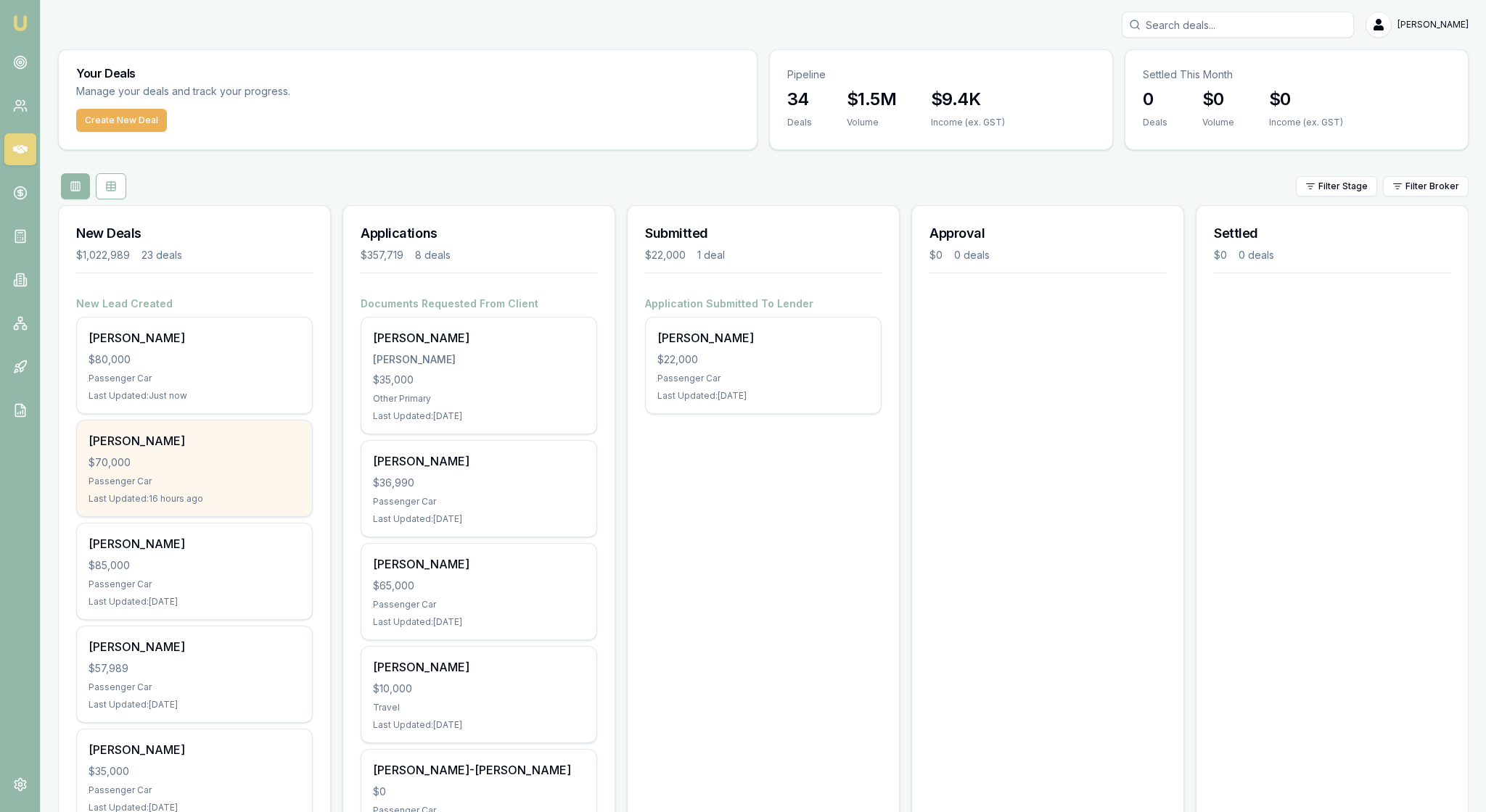
click at [250, 511] on div "Cole Dennison $70,000 Passenger Car Last Updated: 16 hours ago" at bounding box center [195, 468] width 235 height 95
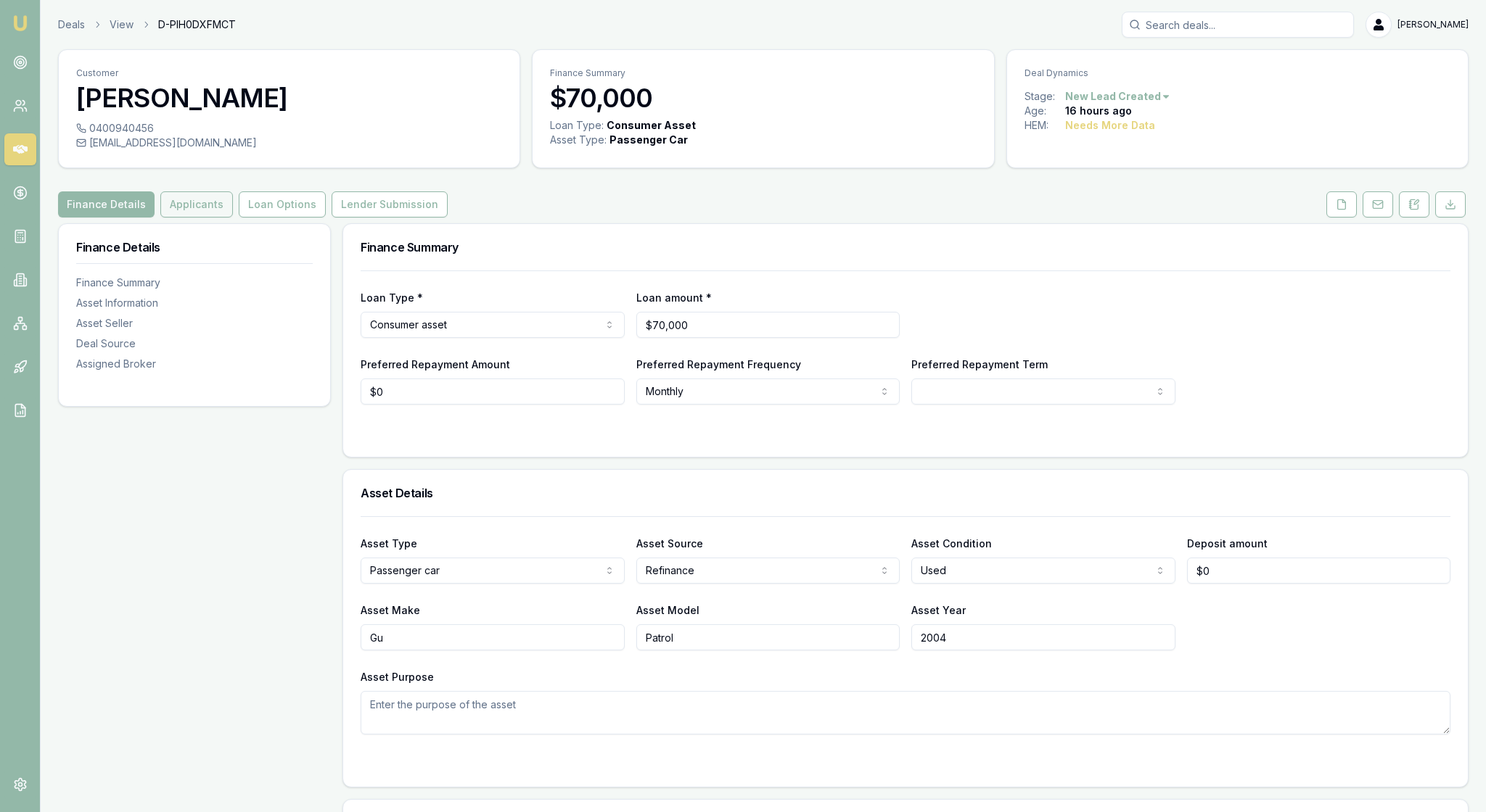
click at [233, 218] on button "Applicants" at bounding box center [196, 205] width 73 height 26
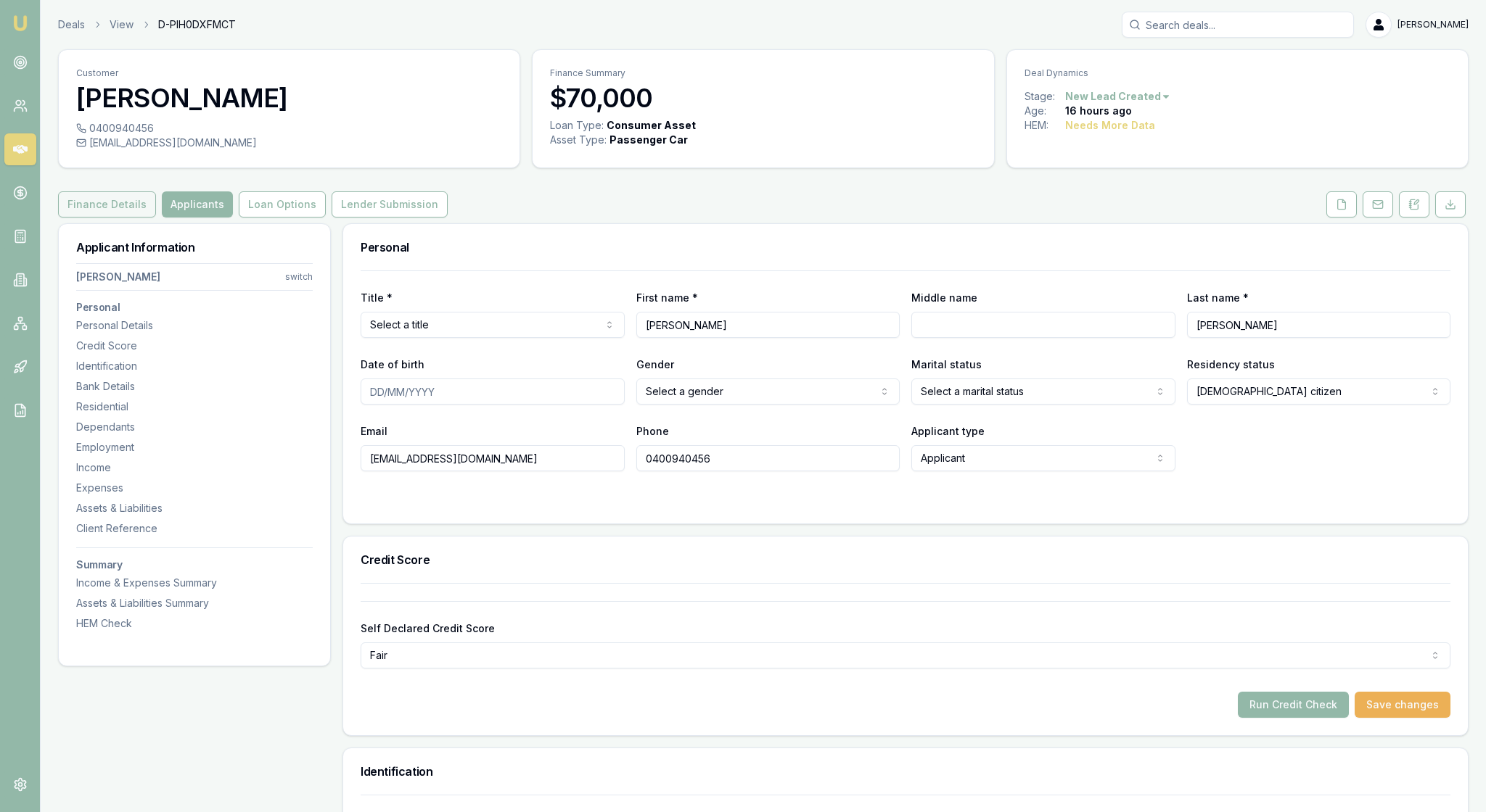
click at [142, 218] on button "Finance Details" at bounding box center [107, 205] width 98 height 26
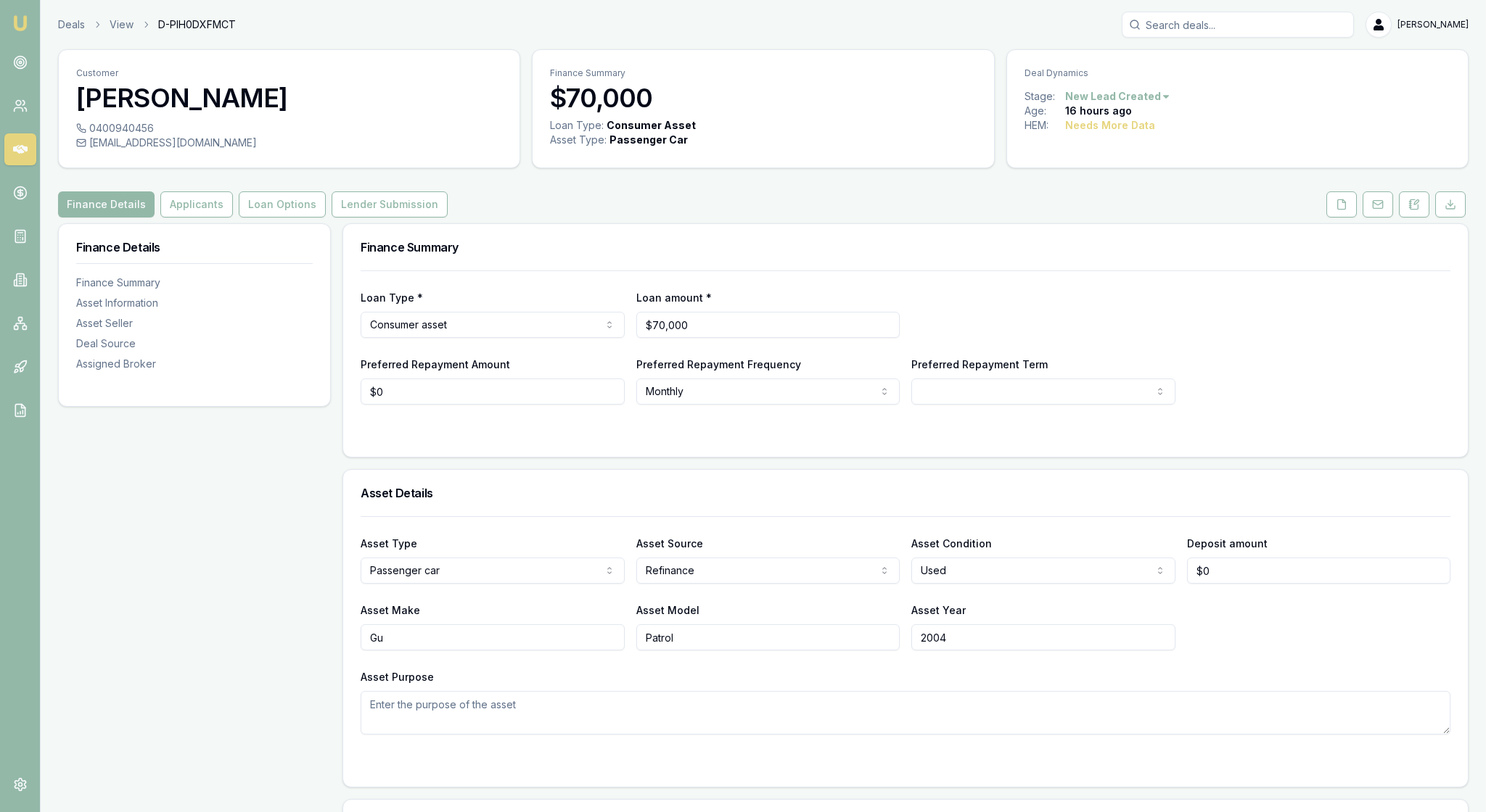
click at [32, 27] on link "Emu Broker" at bounding box center [20, 23] width 23 height 23
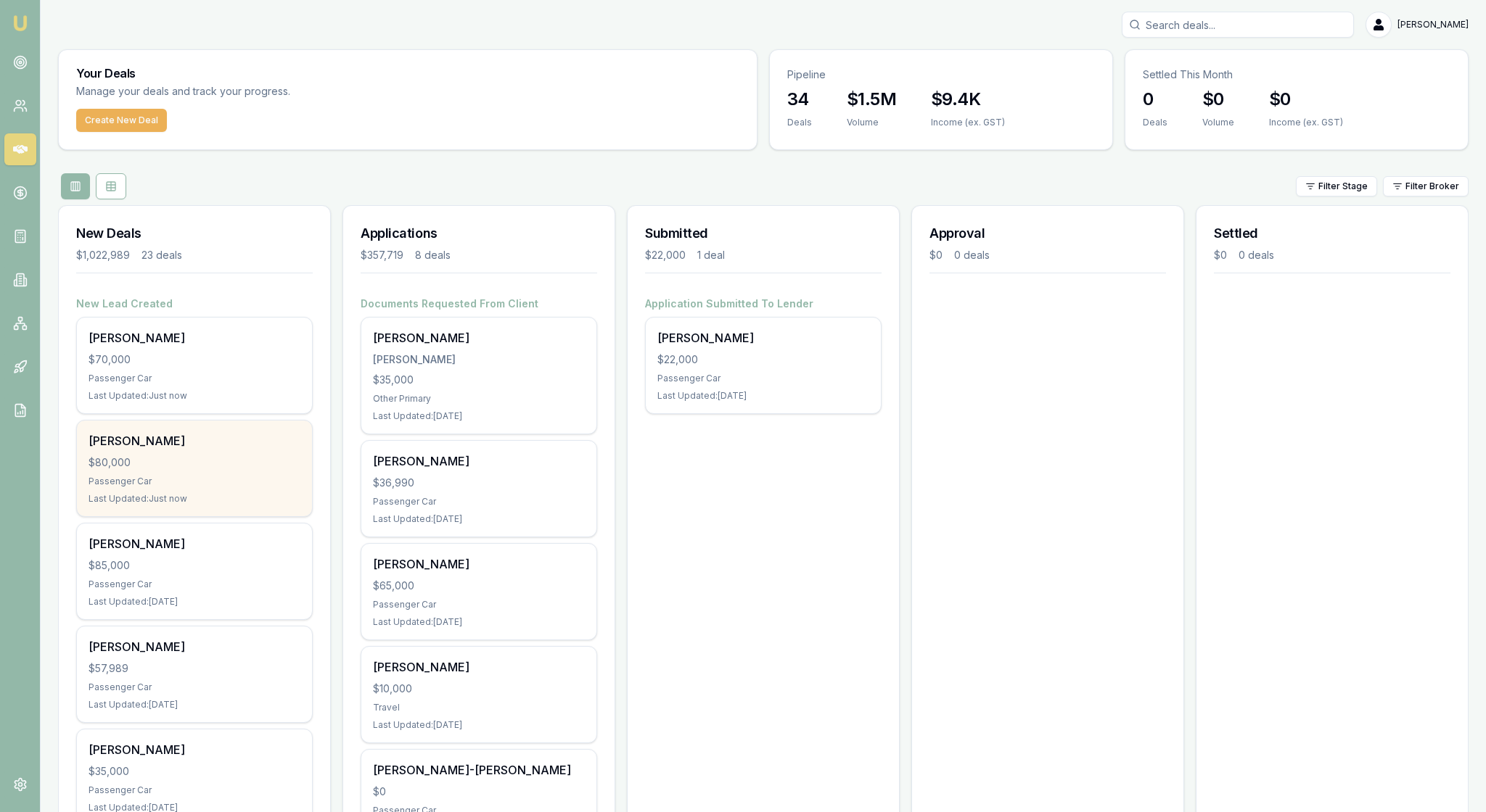
click at [266, 470] on div "$80,000" at bounding box center [194, 462] width 212 height 14
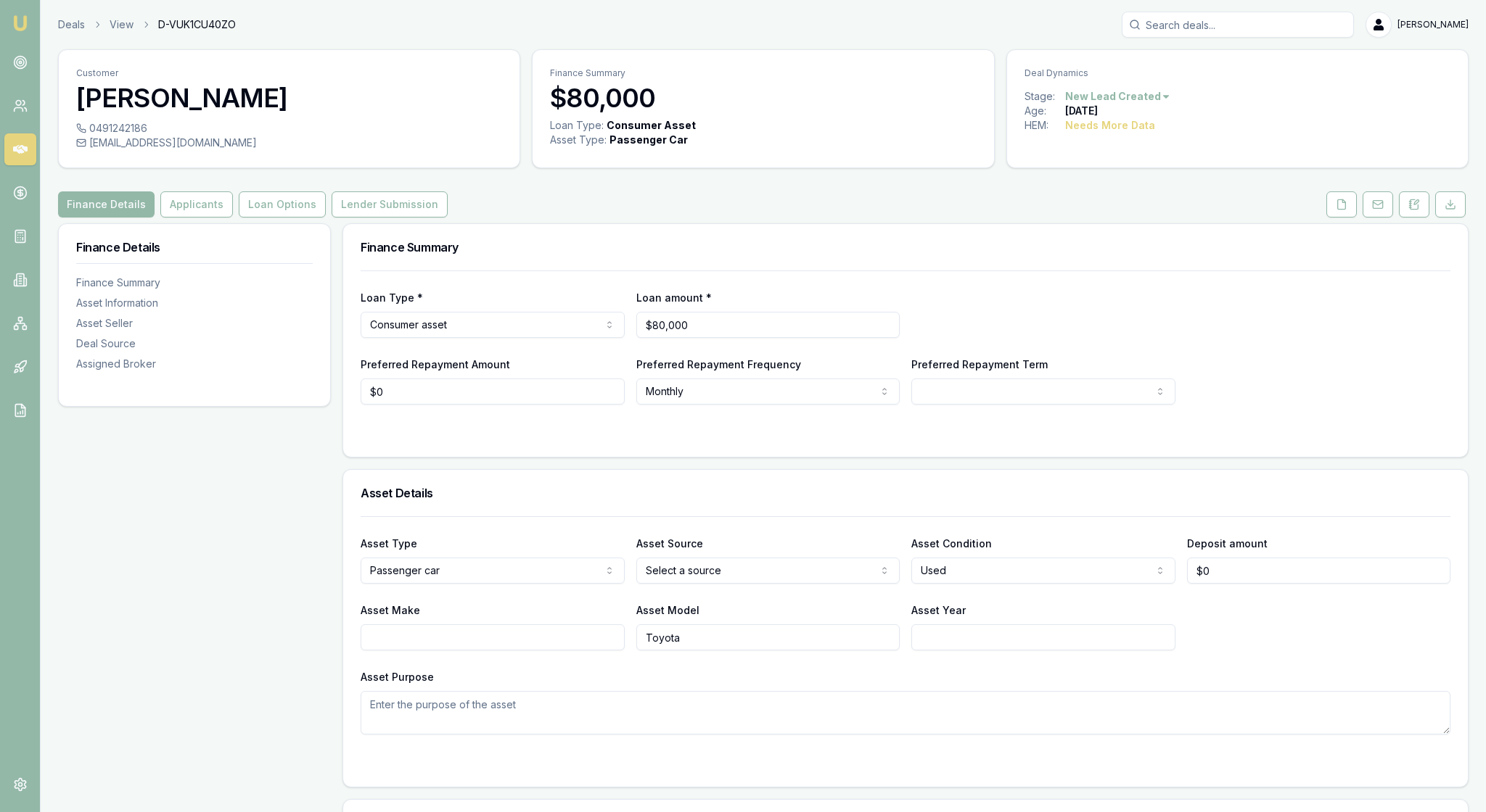
click at [24, 21] on img at bounding box center [20, 23] width 18 height 18
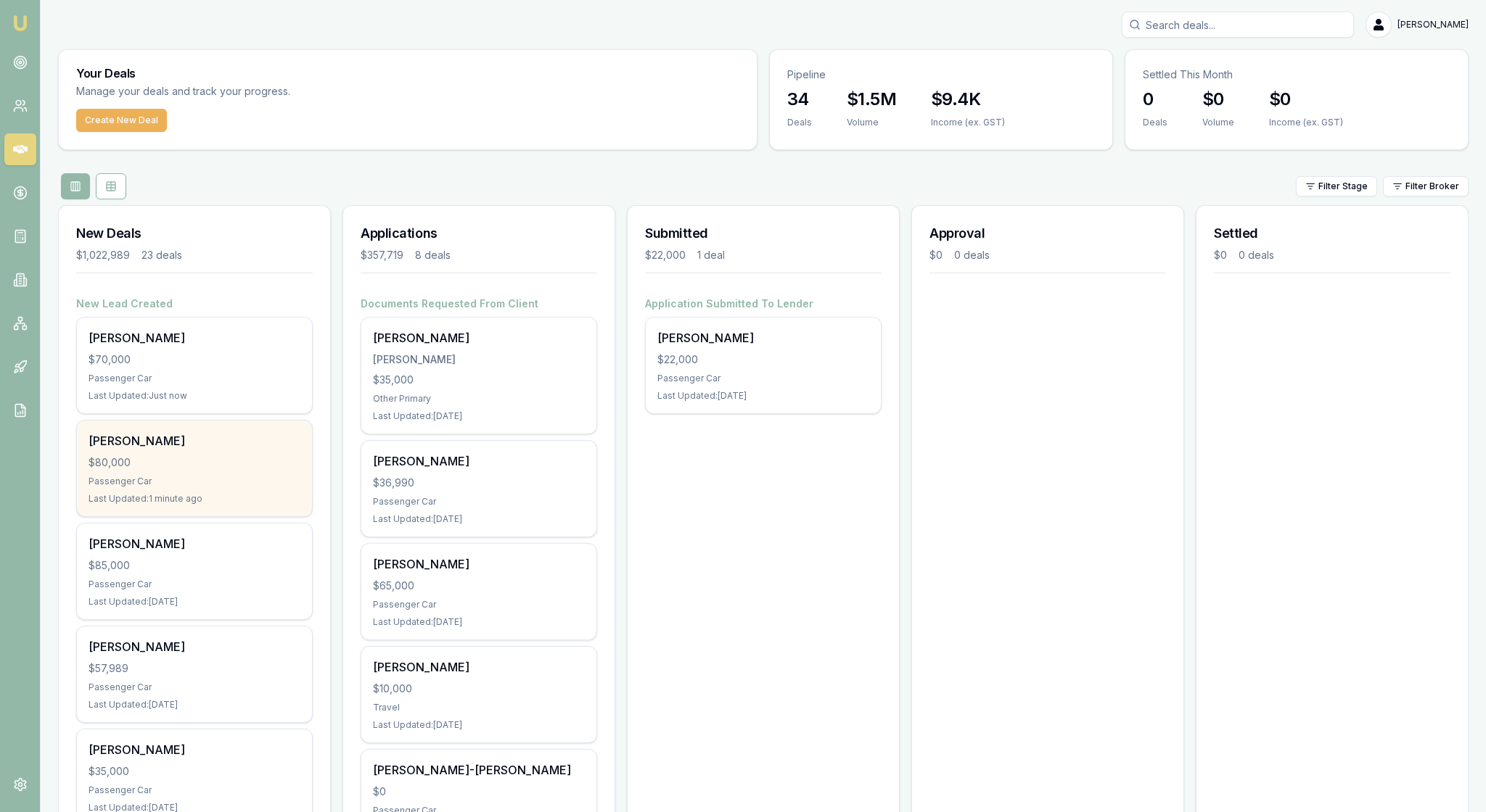
click at [202, 470] on div "$80,000" at bounding box center [194, 462] width 212 height 14
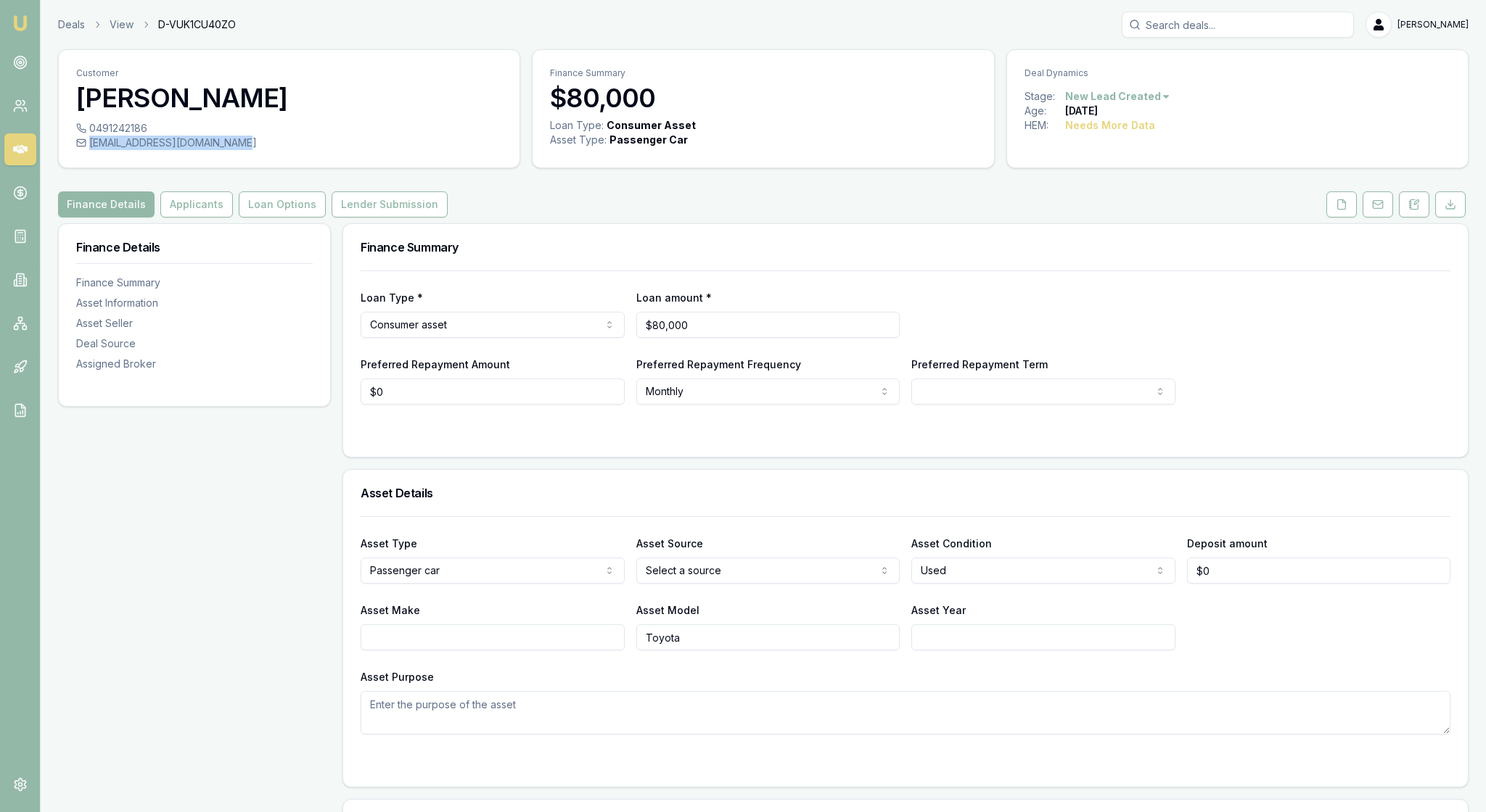
drag, startPoint x: 296, startPoint y: 156, endPoint x: 95, endPoint y: 163, distance: 201.1
click at [95, 150] on div "[EMAIL_ADDRESS][DOMAIN_NAME]" at bounding box center [289, 143] width 426 height 14
copy div "[EMAIL_ADDRESS][DOMAIN_NAME]"
